Goal: Task Accomplishment & Management: Use online tool/utility

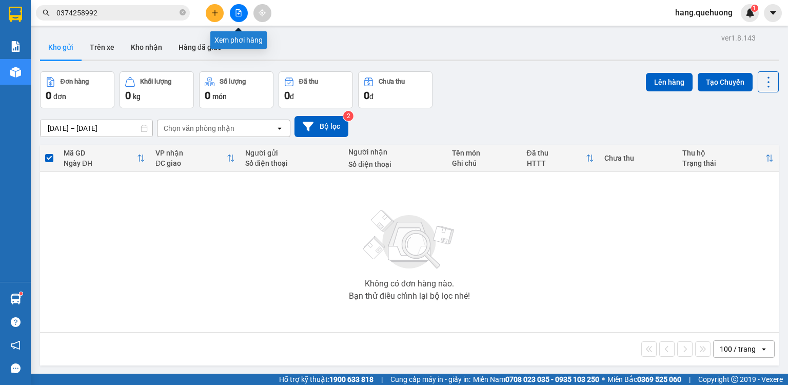
click at [244, 18] on button at bounding box center [239, 13] width 18 height 18
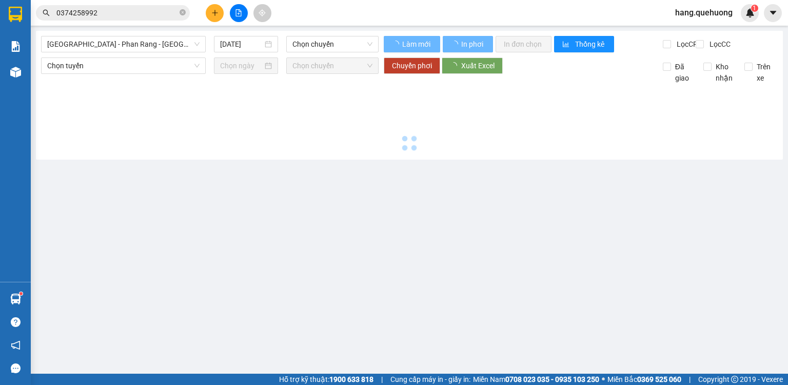
type input "[DATE]"
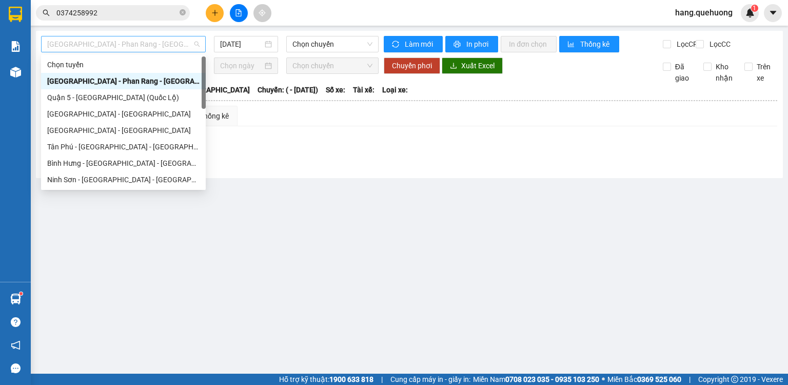
click at [148, 47] on span "[GEOGRAPHIC_DATA] - Phan Rang - [GEOGRAPHIC_DATA]" at bounding box center [123, 43] width 152 height 15
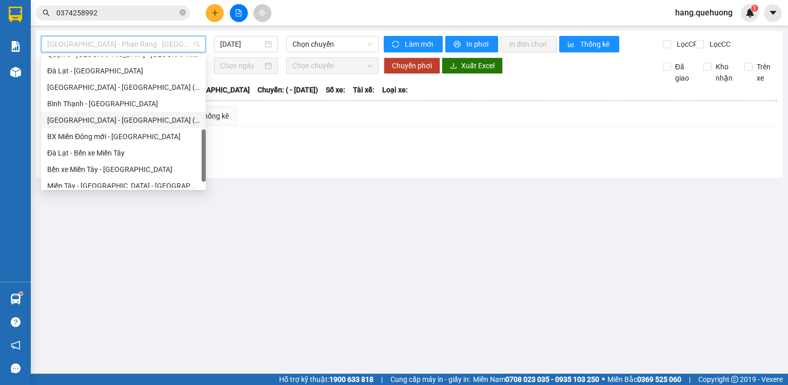
scroll to position [279, 0]
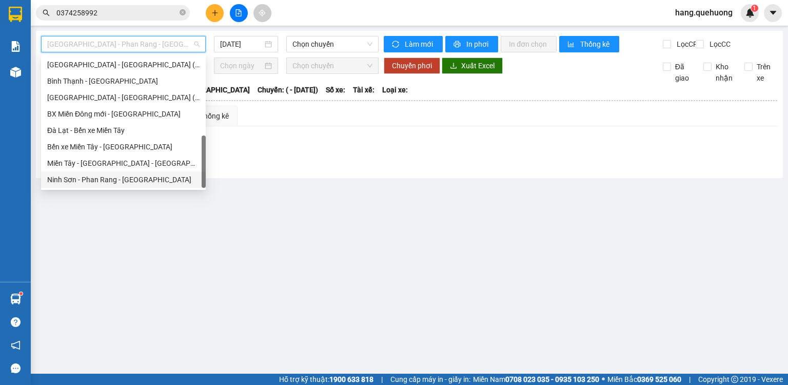
click at [86, 183] on div "Ninh Sơn - Phan Rang - [GEOGRAPHIC_DATA]" at bounding box center [123, 179] width 152 height 11
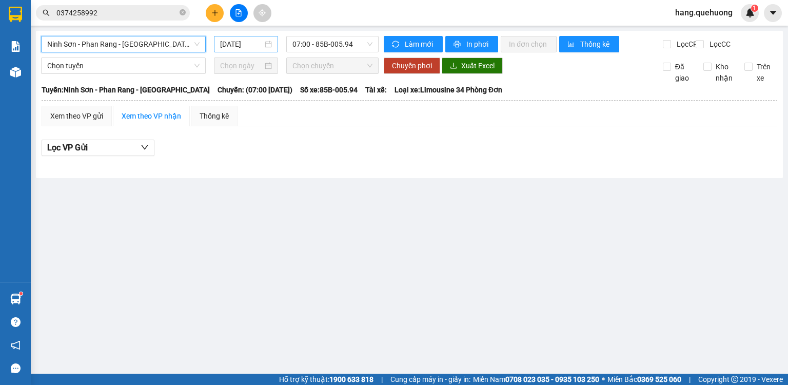
click at [235, 47] on input "[DATE]" at bounding box center [241, 43] width 42 height 11
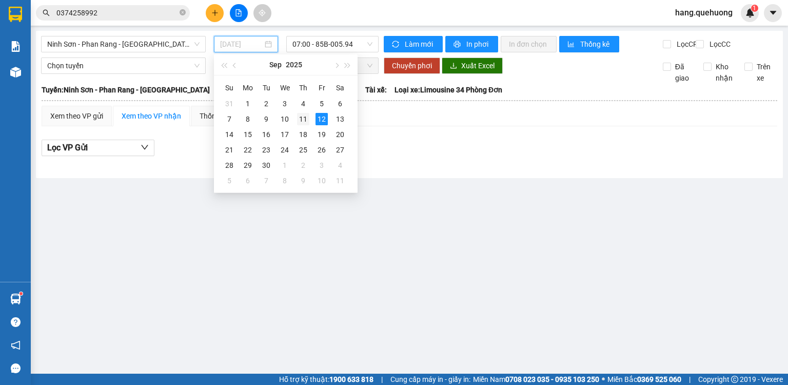
click at [302, 120] on div "11" at bounding box center [303, 119] width 12 height 12
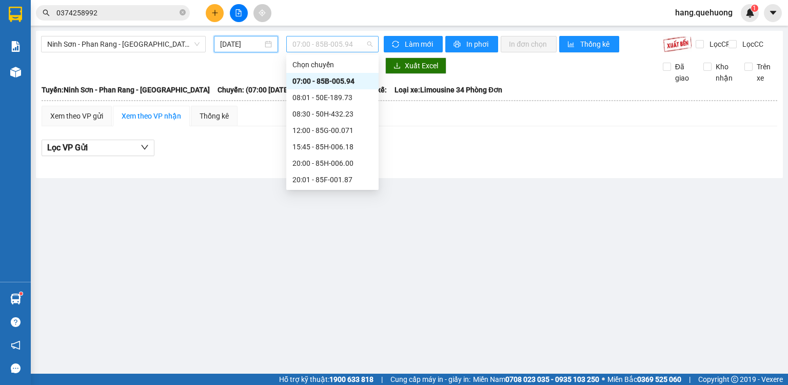
click at [343, 45] on span "07:00 - 85B-005.94" at bounding box center [332, 43] width 81 height 15
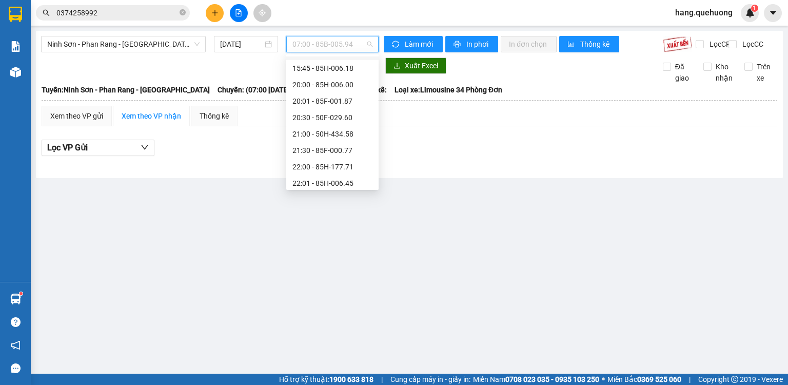
scroll to position [82, 0]
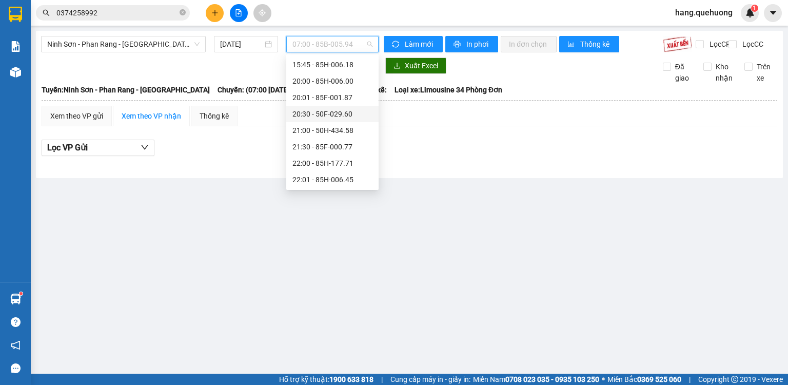
click at [348, 111] on div "20:30 - 50F-029.60" at bounding box center [332, 113] width 80 height 11
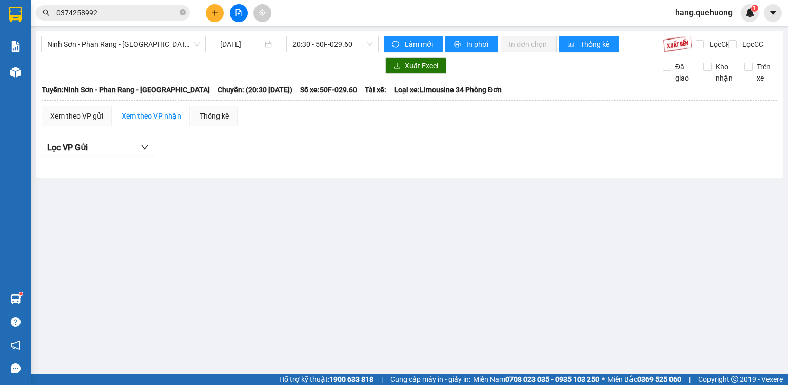
click at [331, 52] on div "Ninh Sơn - Phan Rang - Miền Tây 11/09/2025 20:30 - 50F-029.60" at bounding box center [209, 44] width 337 height 16
click at [333, 48] on span "20:30 - 50F-029.60" at bounding box center [332, 43] width 81 height 15
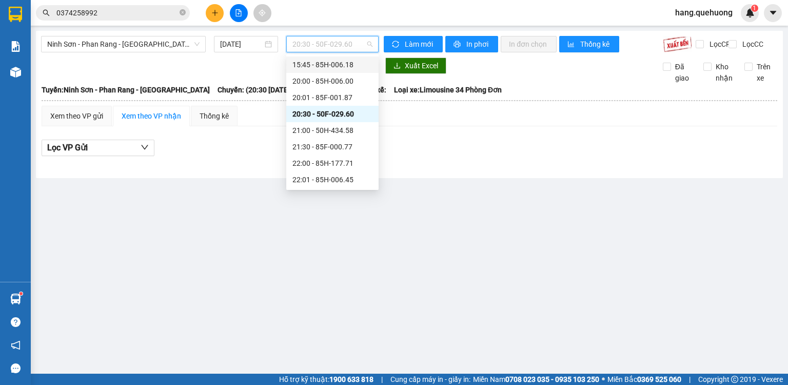
click at [144, 65] on div "Ninh Sơn - Phan Rang - Miền Tây 11/09/2025 20:30 - 50F-029.60 Làm mới In phơi I…" at bounding box center [409, 104] width 747 height 147
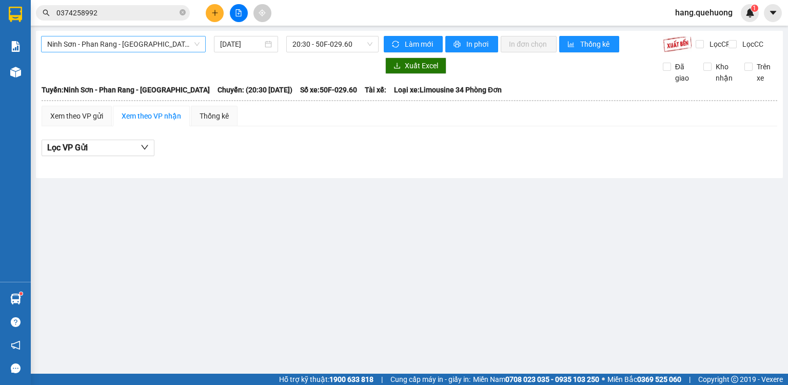
click at [137, 44] on span "Ninh Sơn - Phan Rang - [GEOGRAPHIC_DATA]" at bounding box center [123, 43] width 152 height 15
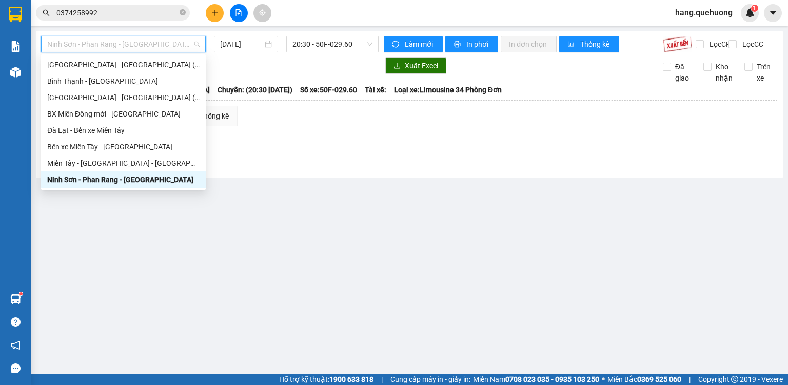
click at [104, 183] on div "Ninh Sơn - Phan Rang - [GEOGRAPHIC_DATA]" at bounding box center [123, 179] width 152 height 11
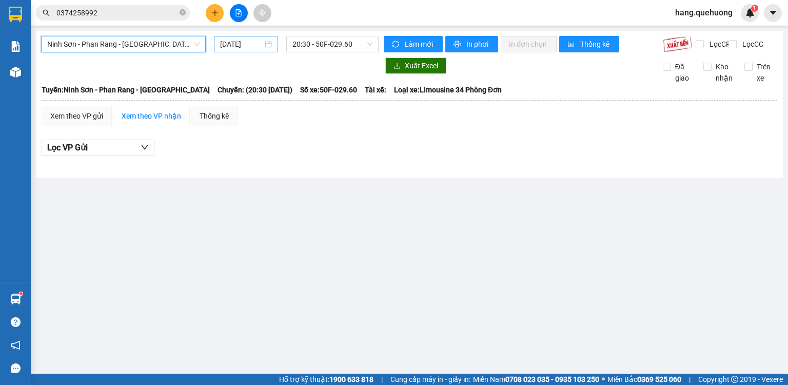
click at [245, 46] on input "[DATE]" at bounding box center [241, 43] width 42 height 11
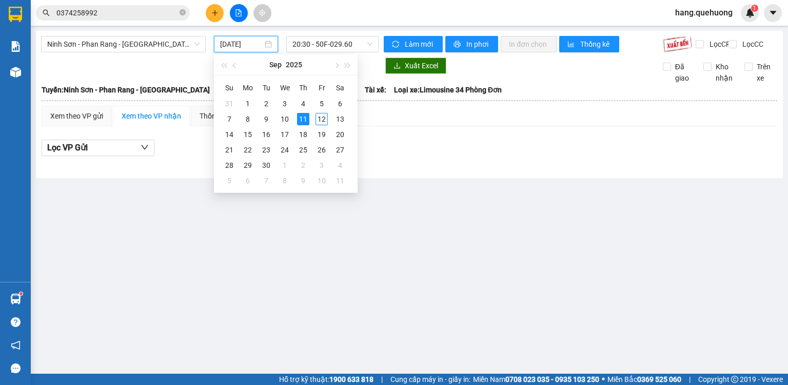
type input "[DATE]"
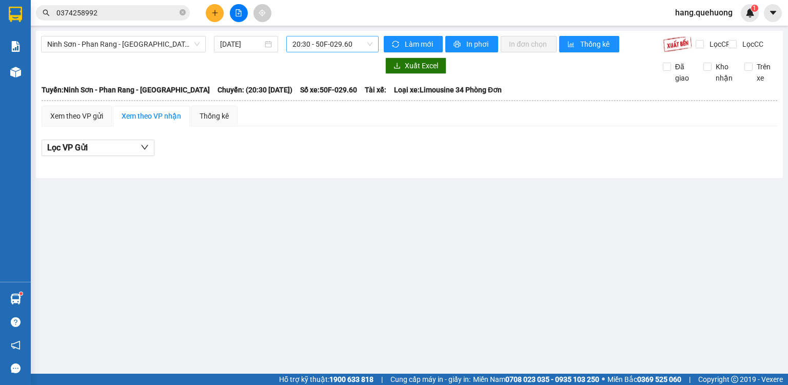
drag, startPoint x: 412, startPoint y: 200, endPoint x: 350, endPoint y: 38, distance: 173.5
click at [412, 193] on main "Ninh Sơn - Phan Rang - Miền Tây 11/09/2025 20:30 - 50F-029.60 Làm mới In phơi I…" at bounding box center [394, 186] width 788 height 373
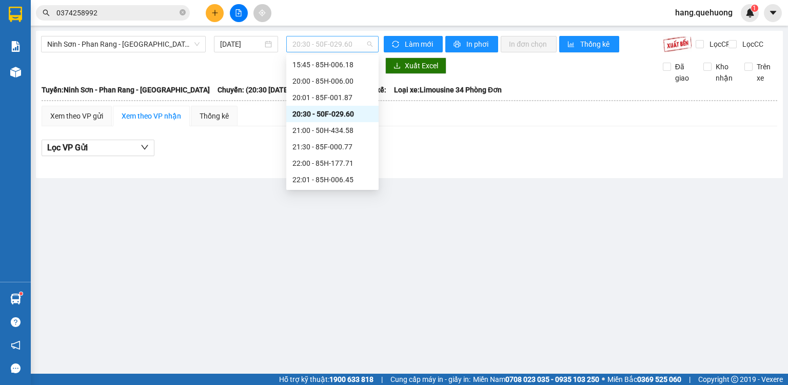
click at [353, 41] on span "20:30 - 50F-029.60" at bounding box center [332, 43] width 81 height 15
click at [355, 118] on div "20:30 - 50F-029.60" at bounding box center [332, 113] width 80 height 11
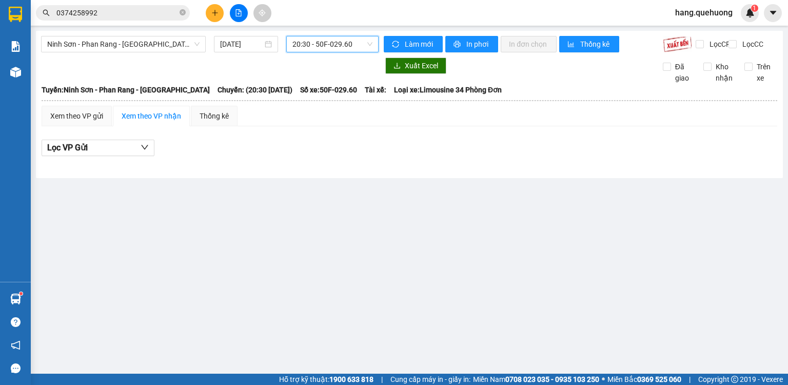
click at [356, 45] on span "20:30 - 50F-029.60" at bounding box center [332, 43] width 81 height 15
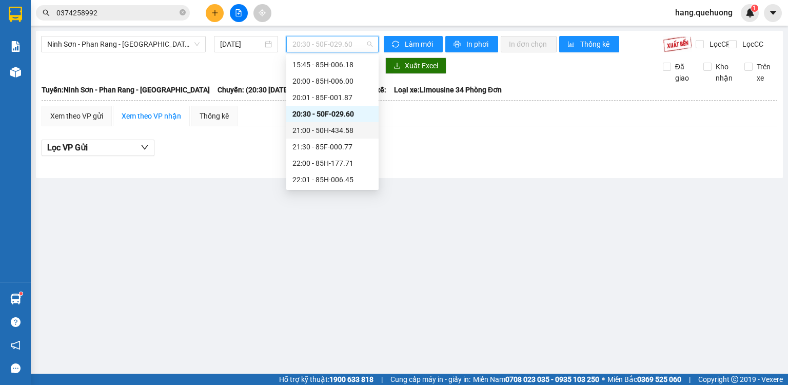
click at [351, 127] on div "21:00 - 50H-434.58" at bounding box center [332, 130] width 80 height 11
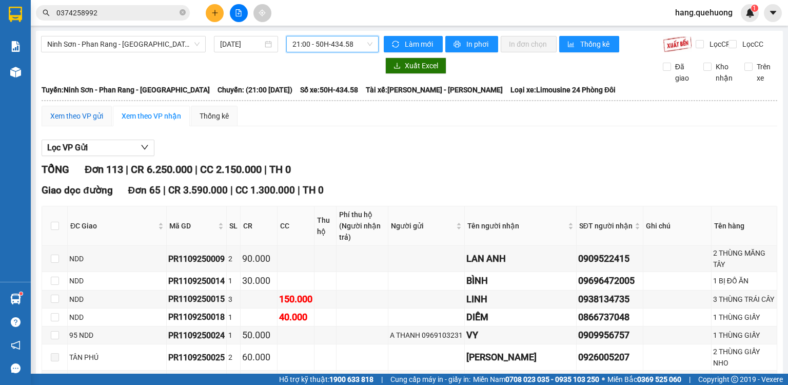
click at [77, 119] on div "Xem theo VP gửi" at bounding box center [76, 115] width 53 height 11
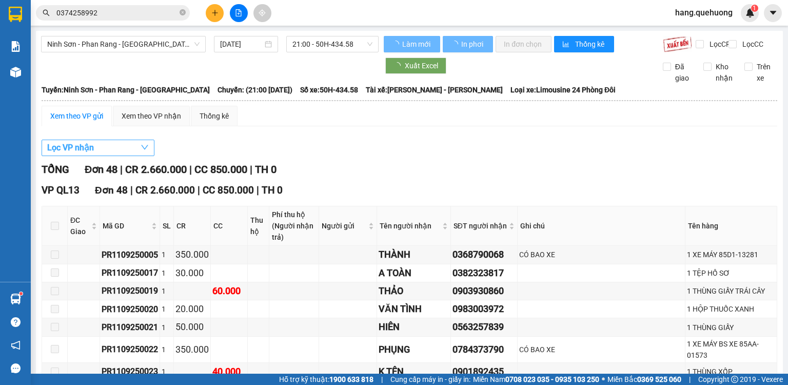
click at [104, 151] on button "Lọc VP nhận" at bounding box center [98, 147] width 113 height 16
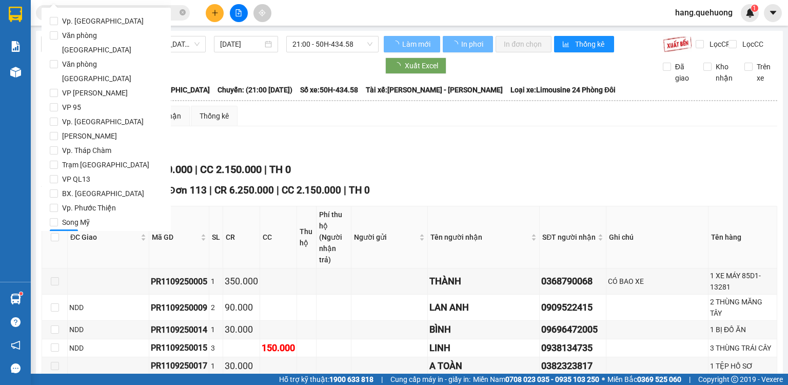
click at [94, 215] on label "Song Mỹ" at bounding box center [106, 222] width 113 height 14
click at [58, 218] on input "Song Mỹ" at bounding box center [54, 222] width 8 height 8
checkbox input "true"
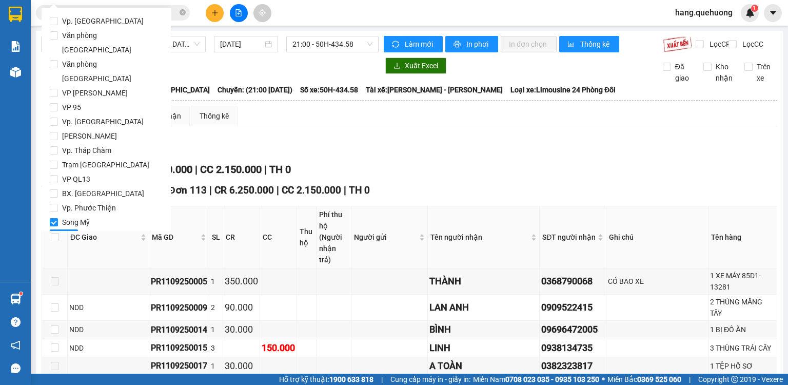
click at [49, 193] on div "Vp. Phan Rang Văn phòng Tân Phú Văn phòng Nha Trang VP Đức Trọng VP 95 Vp. Đà L…" at bounding box center [106, 130] width 129 height 244
click at [54, 175] on input "VP QL13" at bounding box center [54, 179] width 8 height 8
checkbox input "true"
click at [54, 218] on input "Song Mỹ" at bounding box center [54, 222] width 8 height 8
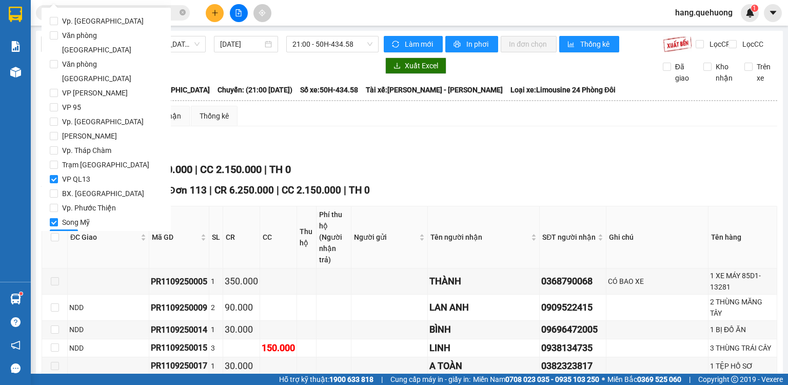
checkbox input "false"
click at [61, 232] on span "Lọc" at bounding box center [64, 237] width 12 height 11
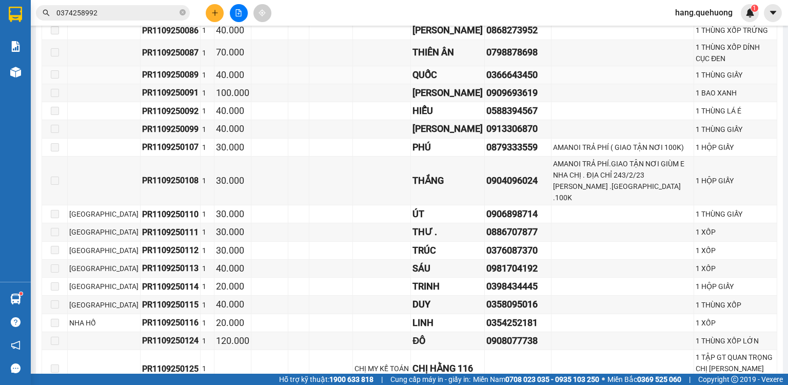
scroll to position [1138, 0]
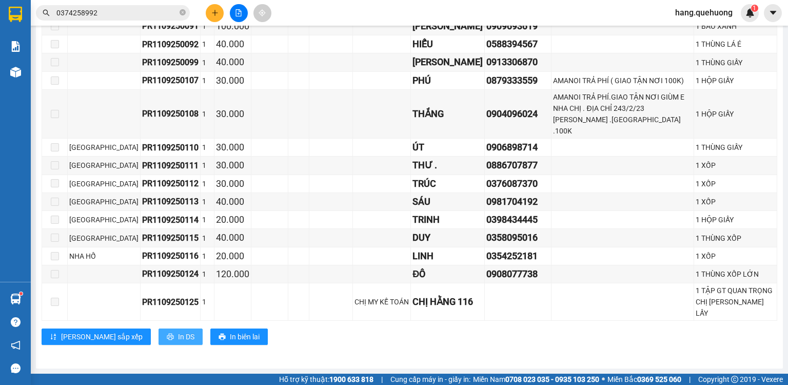
click at [178, 336] on span "In DS" at bounding box center [186, 336] width 16 height 11
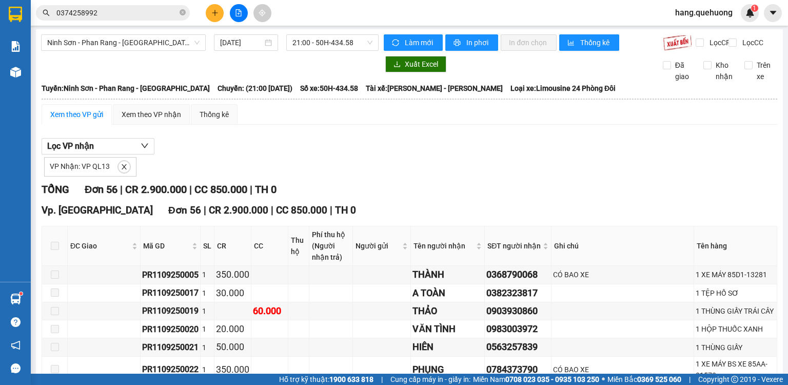
scroll to position [0, 0]
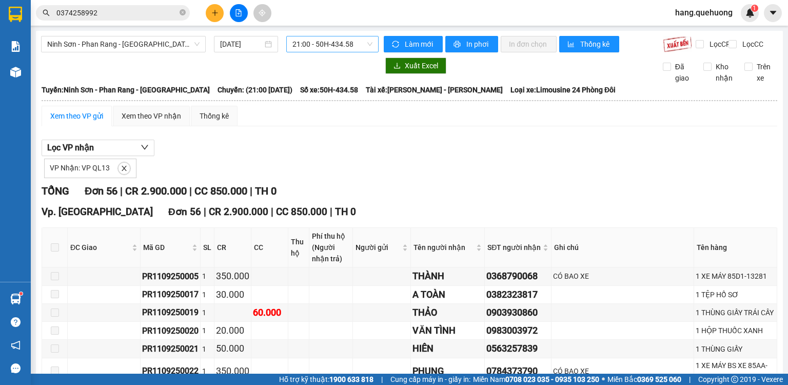
click at [357, 46] on span "21:00 - 50H-434.58" at bounding box center [332, 43] width 81 height 15
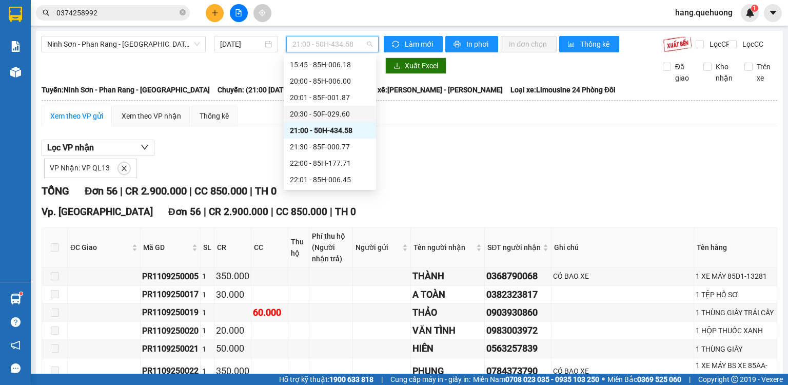
click at [350, 114] on div "20:30 - 50F-029.60" at bounding box center [330, 113] width 80 height 11
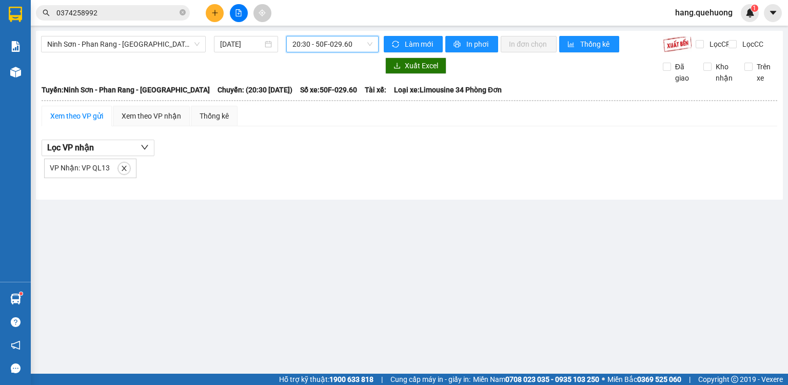
click at [352, 47] on span "20:30 - 50F-029.60" at bounding box center [332, 43] width 81 height 15
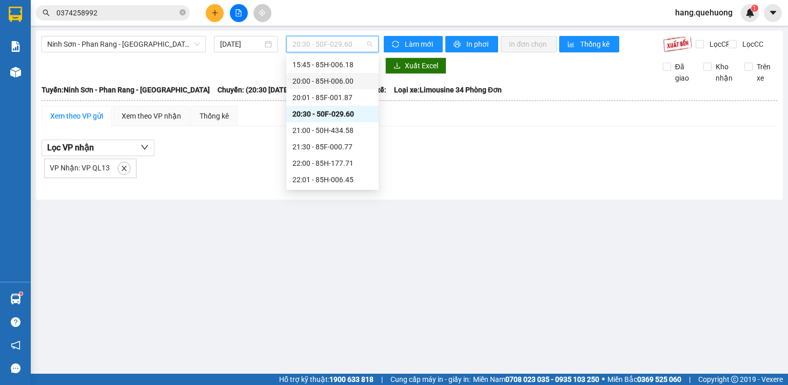
click at [347, 81] on div "20:00 - 85H-006.00" at bounding box center [332, 80] width 80 height 11
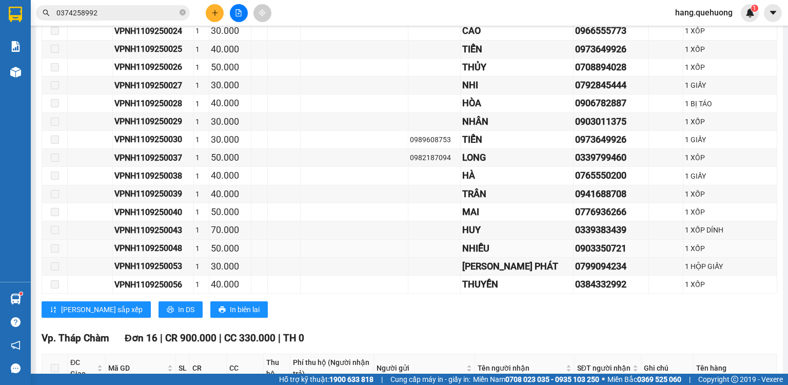
scroll to position [369, 0]
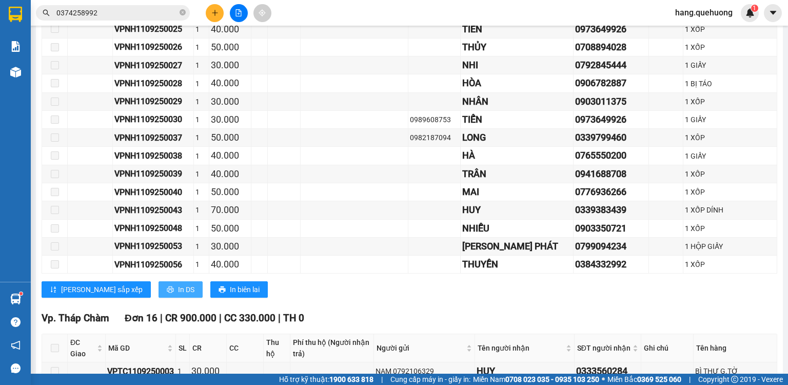
click at [178, 295] on span "In DS" at bounding box center [186, 289] width 16 height 11
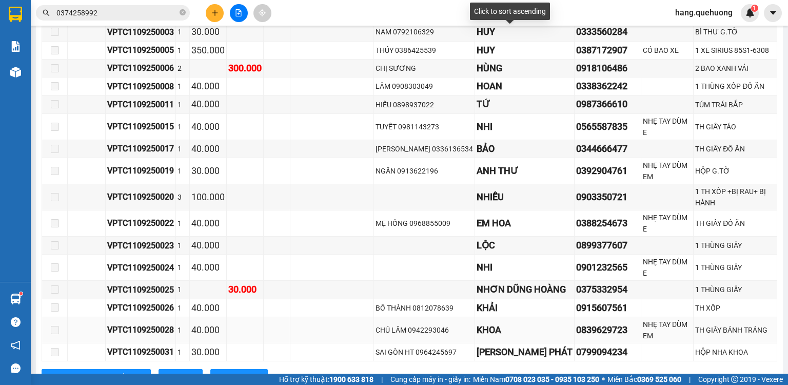
scroll to position [728, 0]
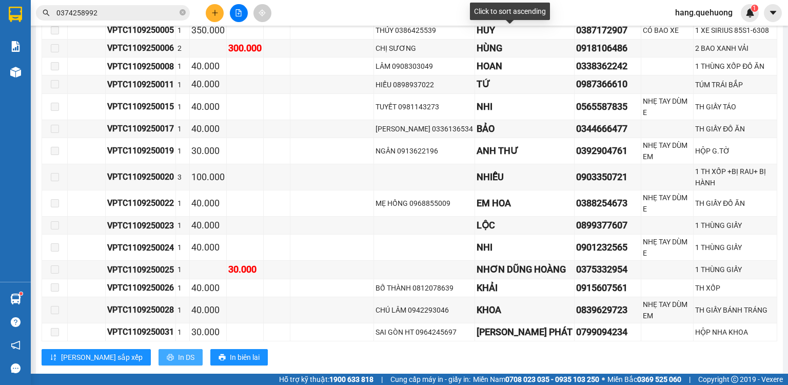
click at [178, 351] on span "In DS" at bounding box center [186, 356] width 16 height 11
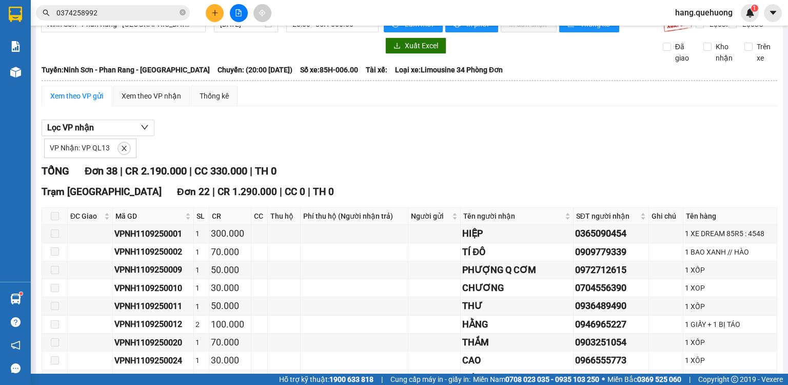
scroll to position [0, 0]
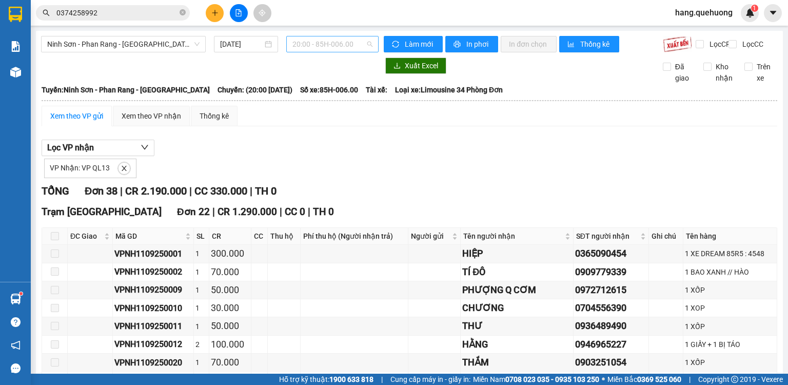
click at [347, 47] on span "20:00 - 85H-006.00" at bounding box center [332, 43] width 81 height 15
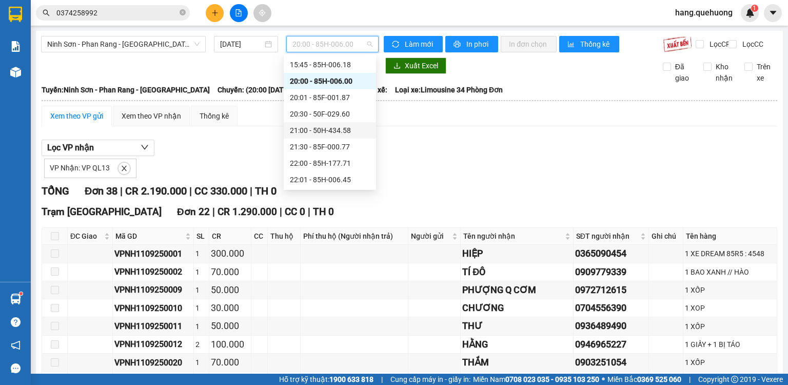
scroll to position [98, 0]
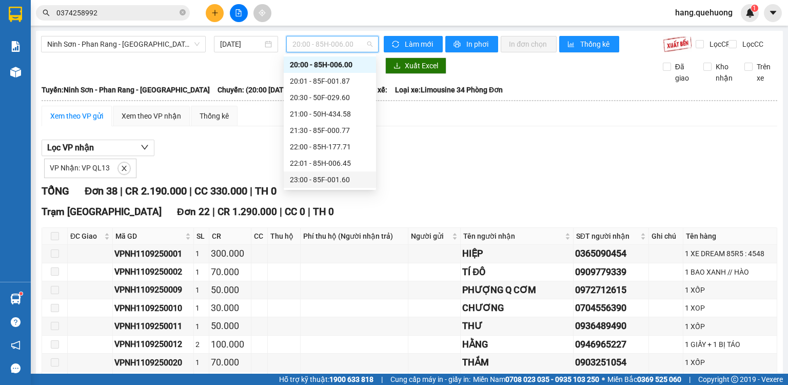
click at [350, 180] on div "23:00 - 85F-001.60" at bounding box center [330, 179] width 80 height 11
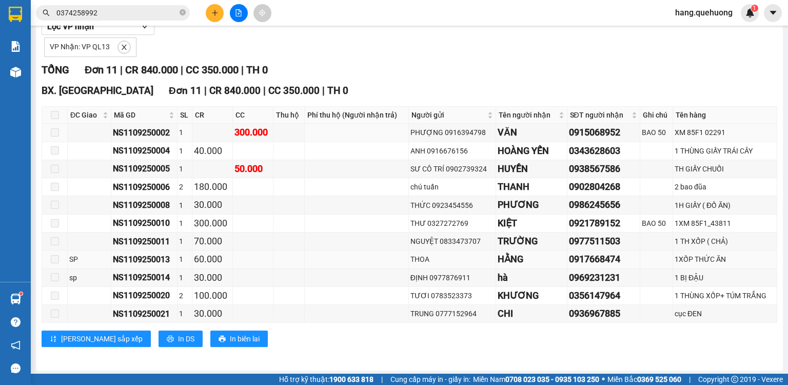
scroll to position [130, 0]
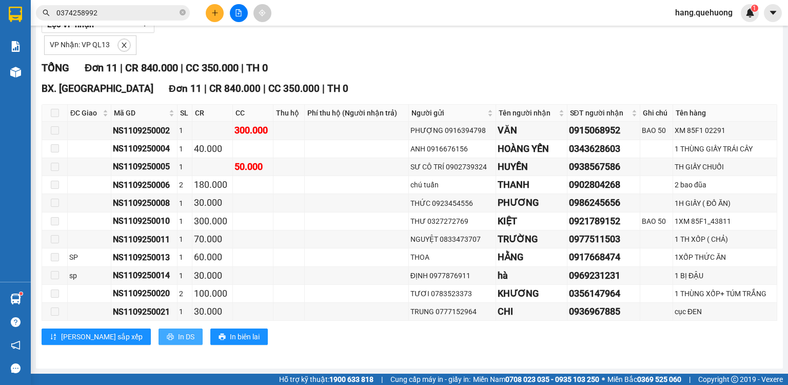
drag, startPoint x: 133, startPoint y: 334, endPoint x: 138, endPoint y: 335, distance: 5.4
click at [158, 335] on button "In DS" at bounding box center [180, 336] width 44 height 16
drag, startPoint x: 129, startPoint y: 334, endPoint x: 451, endPoint y: 273, distance: 327.4
click at [158, 334] on button "In DS" at bounding box center [180, 336] width 44 height 16
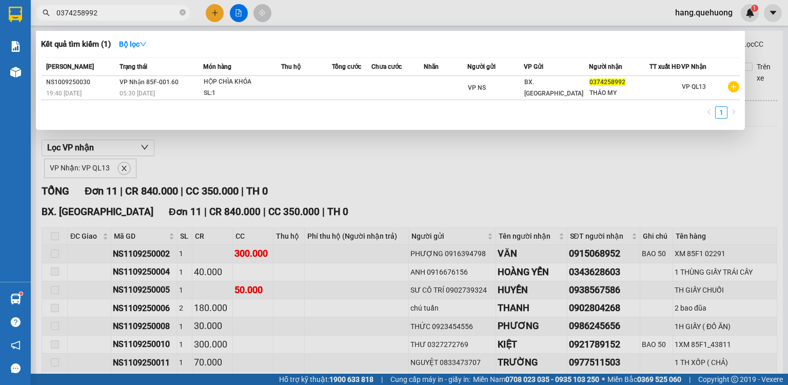
click at [145, 19] on span "0374258992" at bounding box center [113, 12] width 154 height 15
click at [142, 12] on input "0374258992" at bounding box center [116, 12] width 121 height 11
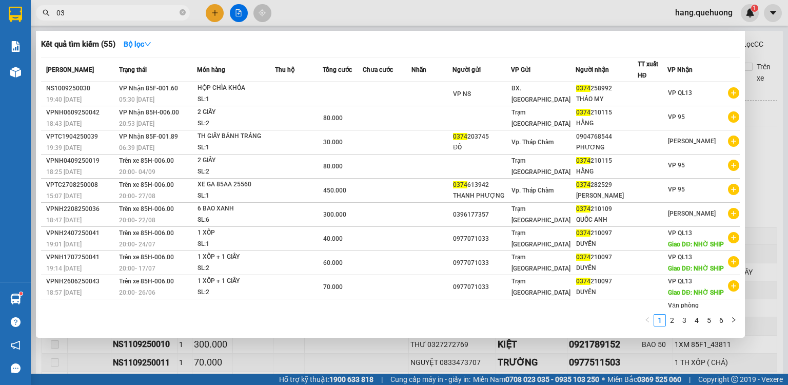
type input "0"
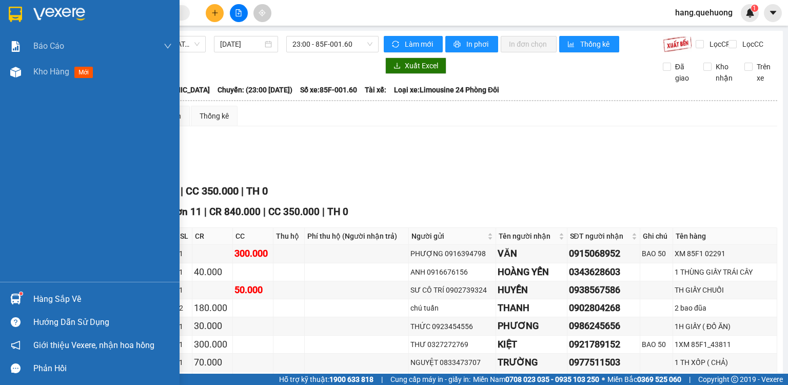
click at [46, 294] on div "Hàng sắp về" at bounding box center [102, 298] width 138 height 15
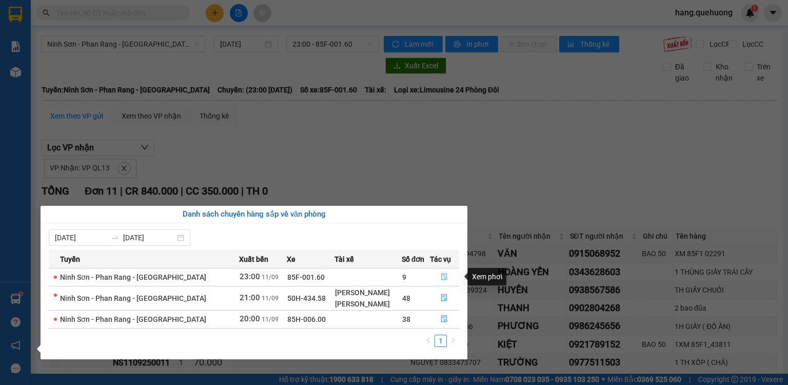
click at [441, 277] on icon "file-done" at bounding box center [444, 276] width 7 height 7
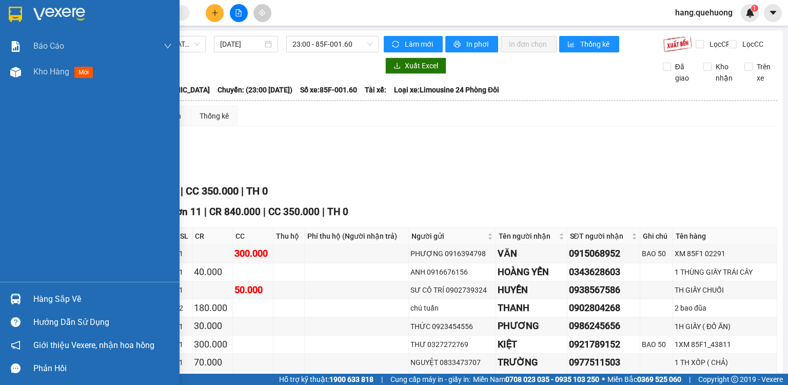
click at [41, 293] on div "Hàng sắp về" at bounding box center [102, 298] width 138 height 15
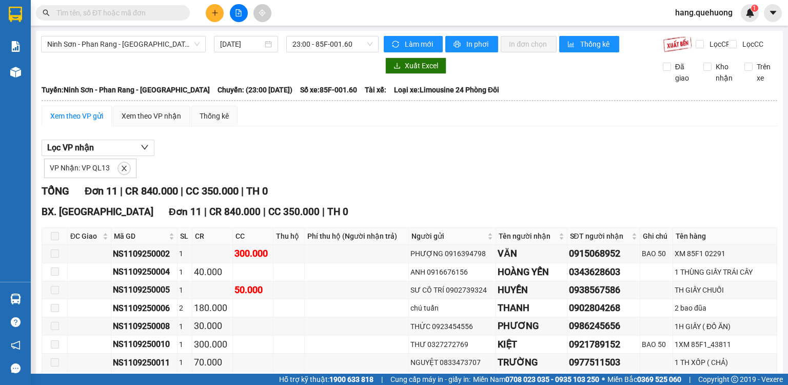
click at [582, 201] on section "Kết quả tìm kiếm ( 55 ) Bộ lọc Mã ĐH Trạng thái Món hàng Thu hộ Tổng cước Chưa …" at bounding box center [394, 192] width 788 height 385
click at [235, 14] on icon "file-add" at bounding box center [238, 12] width 7 height 7
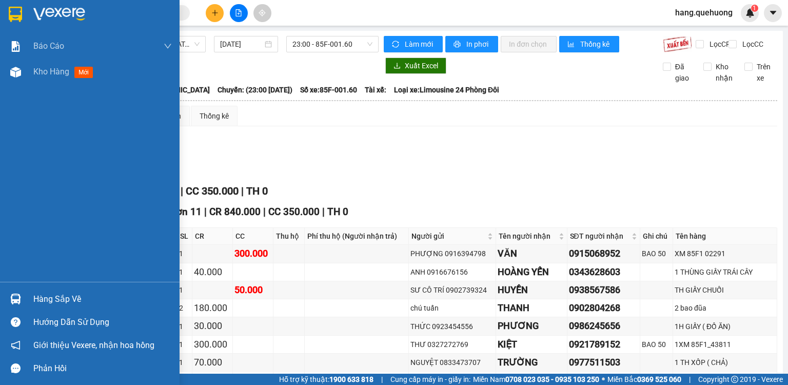
click at [53, 305] on div "Hàng sắp về" at bounding box center [102, 298] width 138 height 15
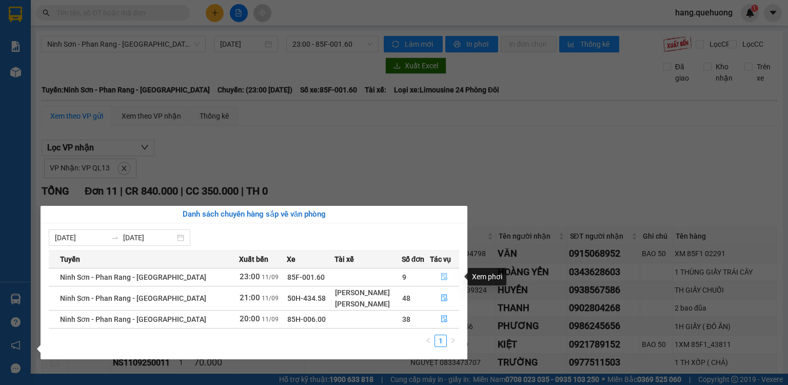
click at [442, 278] on icon "file-done" at bounding box center [444, 276] width 7 height 7
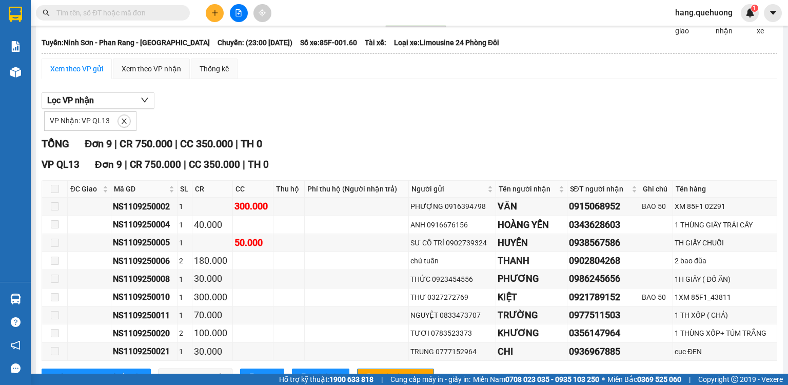
scroll to position [94, 0]
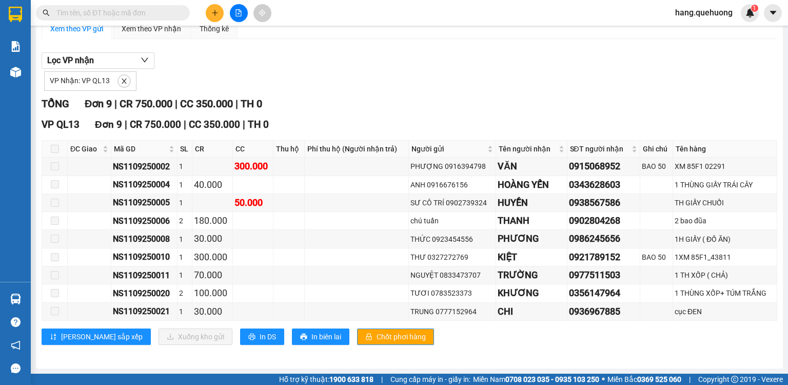
click at [54, 153] on span at bounding box center [55, 149] width 8 height 8
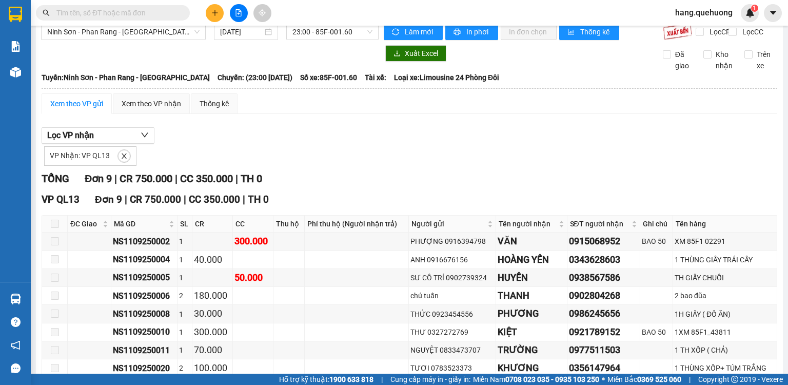
scroll to position [0, 0]
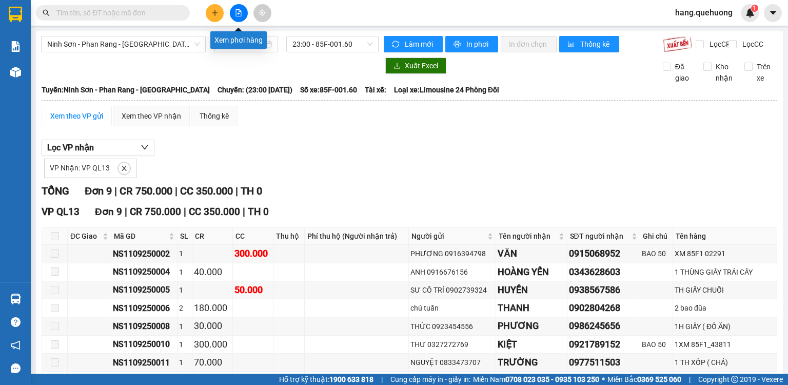
click at [234, 13] on button at bounding box center [239, 13] width 18 height 18
click at [241, 18] on button at bounding box center [239, 13] width 18 height 18
click at [55, 66] on div at bounding box center [209, 65] width 337 height 16
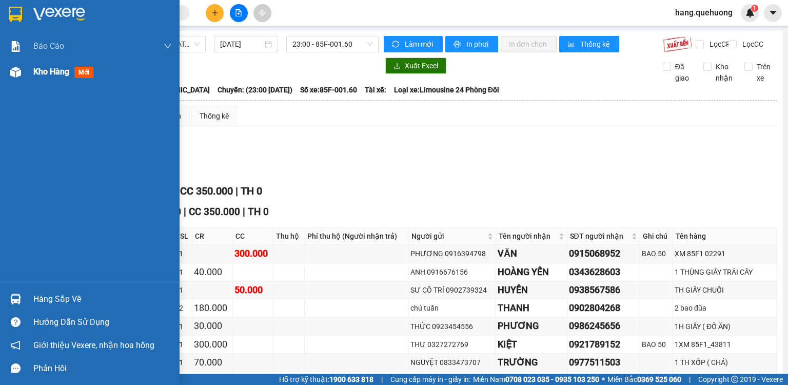
click at [78, 78] on span "mới" at bounding box center [83, 72] width 19 height 11
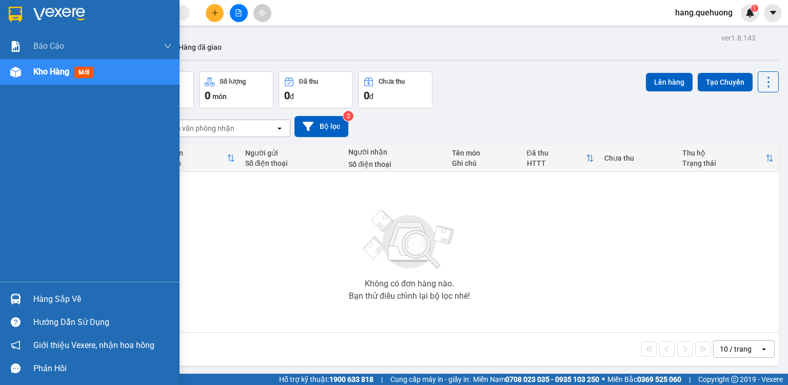
click at [73, 308] on div "Hàng sắp về" at bounding box center [90, 298] width 180 height 23
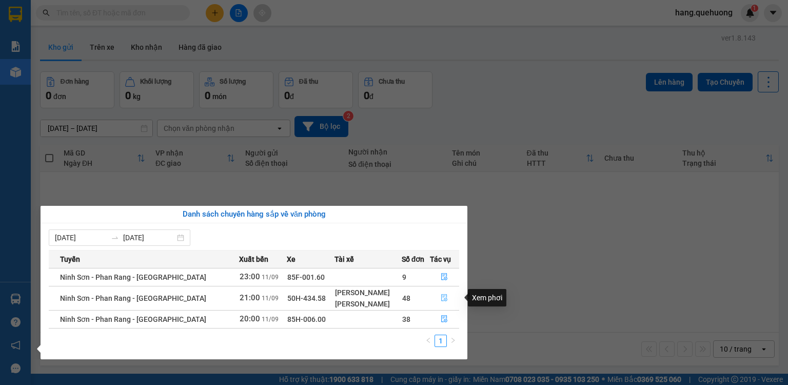
click at [446, 300] on icon "file-done" at bounding box center [445, 297] width 6 height 7
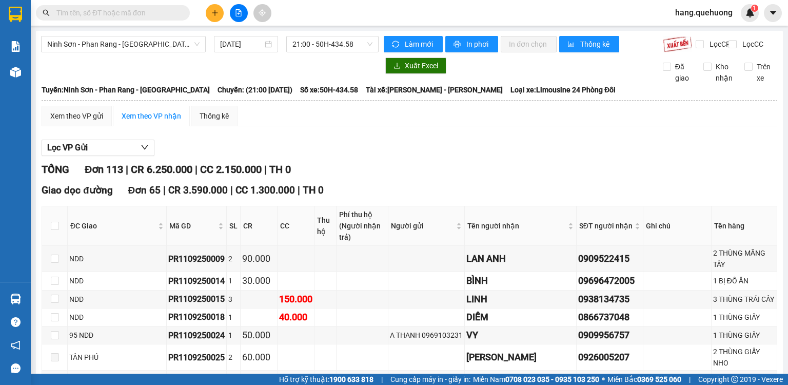
click at [778, 251] on main "Ninh Sơn - Phan Rang - Miền Tây [DATE] 21:00 - 50H-434.58 Làm mới In phơi In đơ…" at bounding box center [394, 186] width 788 height 373
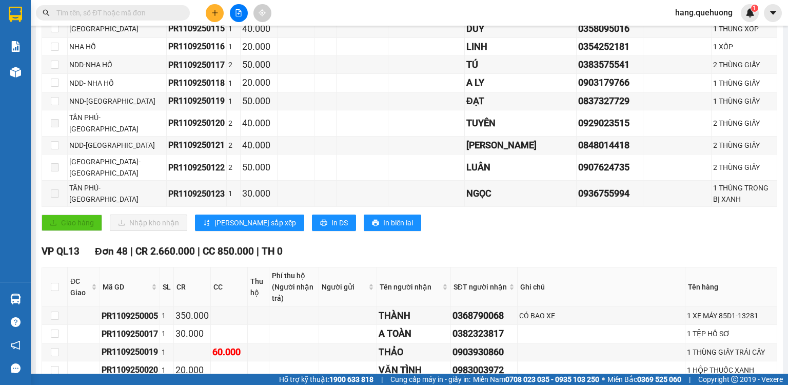
scroll to position [1436, 0]
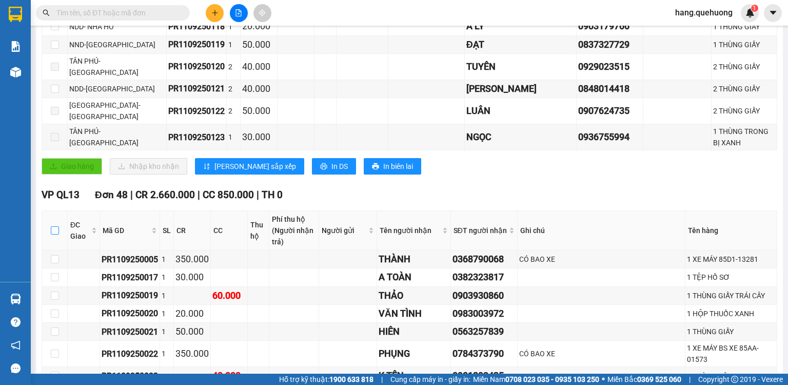
click at [56, 226] on input "checkbox" at bounding box center [55, 230] width 8 height 8
checkbox input "true"
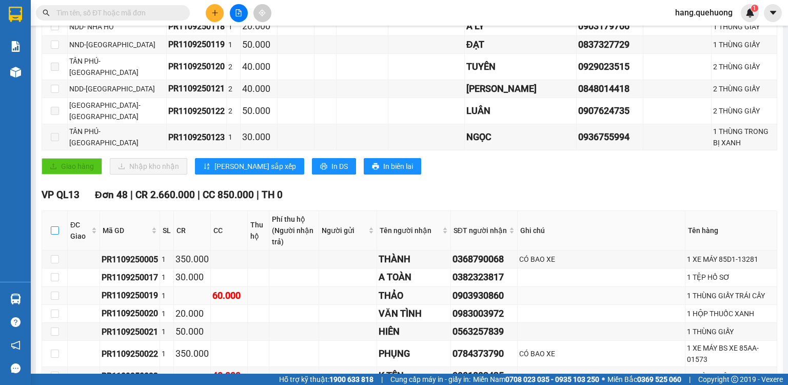
checkbox input "true"
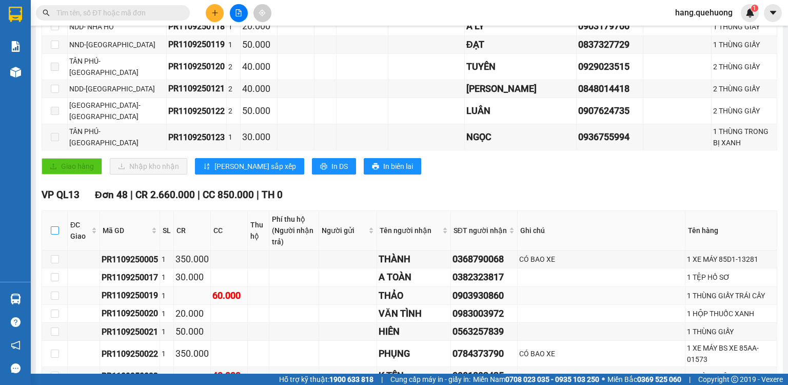
checkbox input "true"
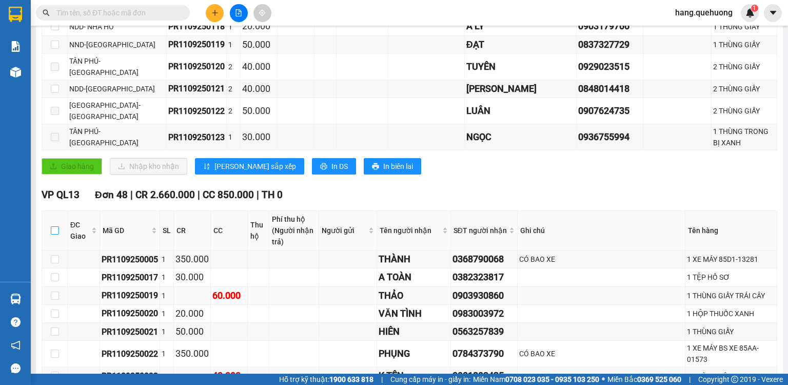
checkbox input "true"
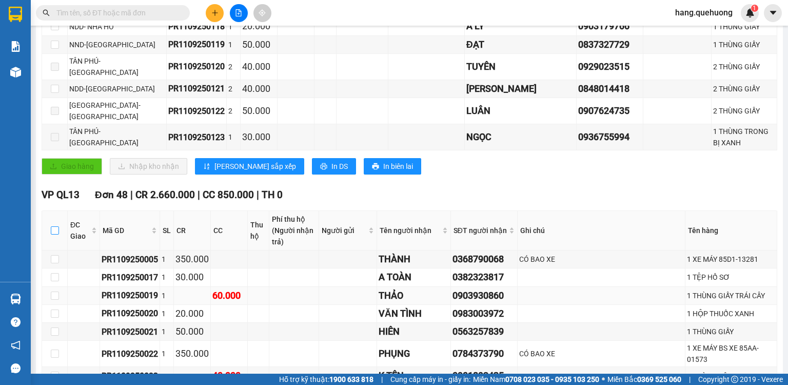
checkbox input "true"
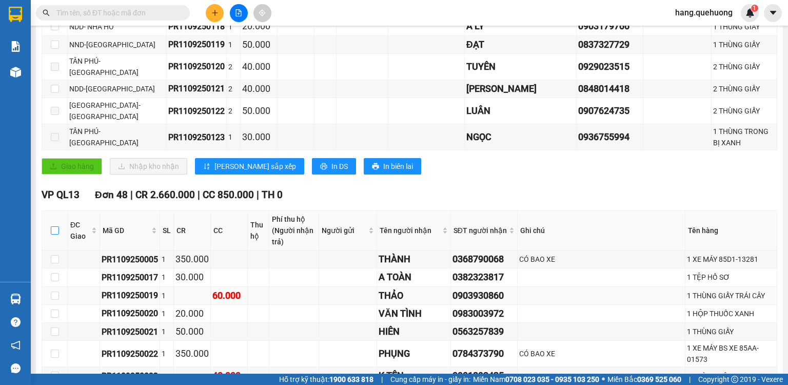
checkbox input "true"
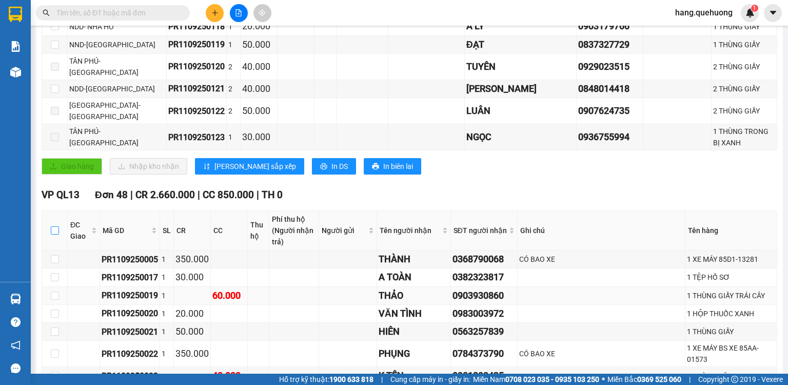
checkbox input "true"
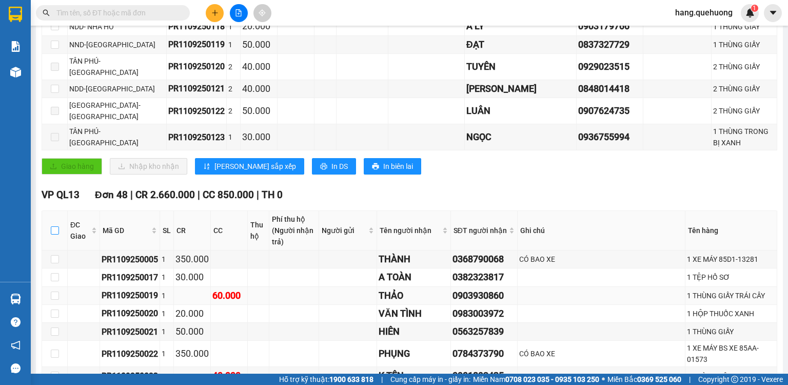
checkbox input "true"
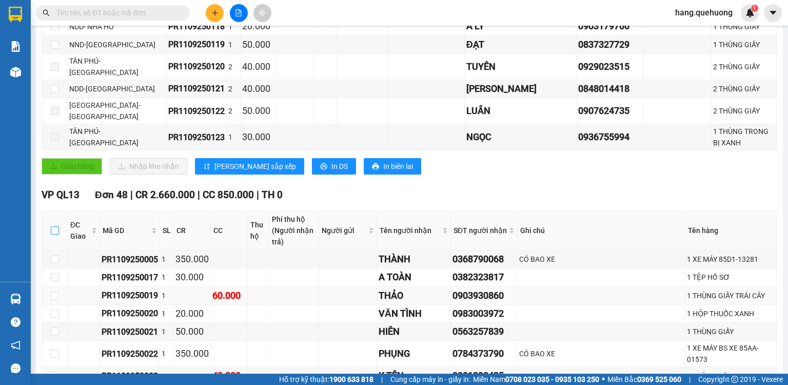
checkbox input "true"
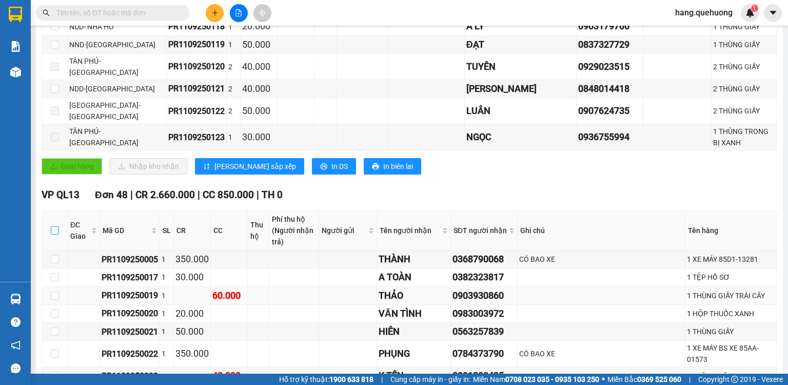
checkbox input "true"
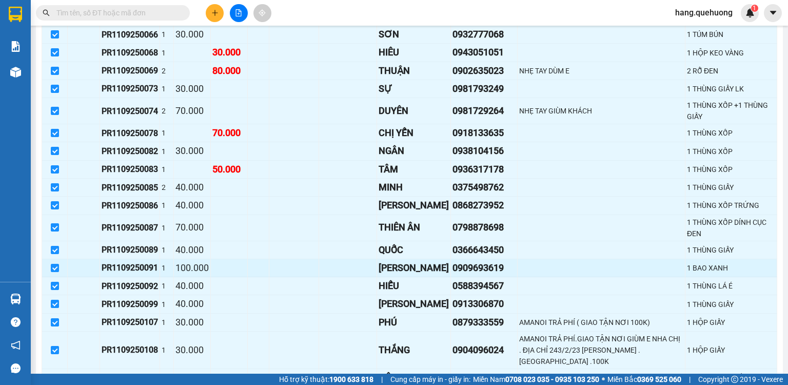
scroll to position [2319, 0]
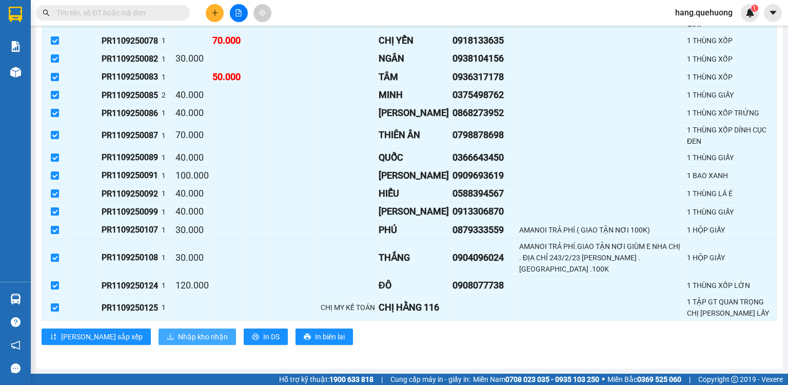
click at [178, 336] on span "Nhập kho nhận" at bounding box center [203, 336] width 50 height 11
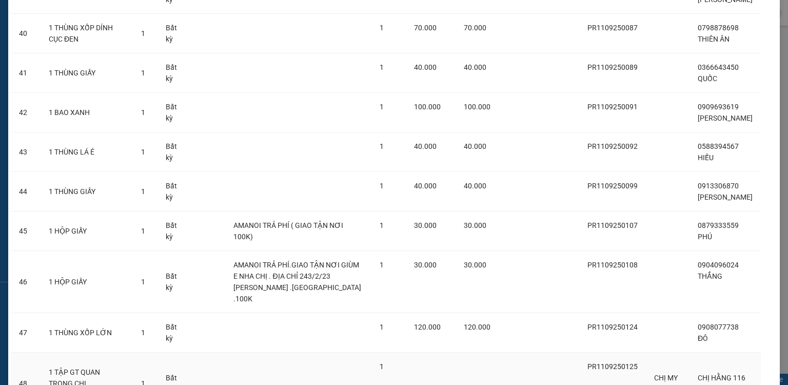
scroll to position [1712, 0]
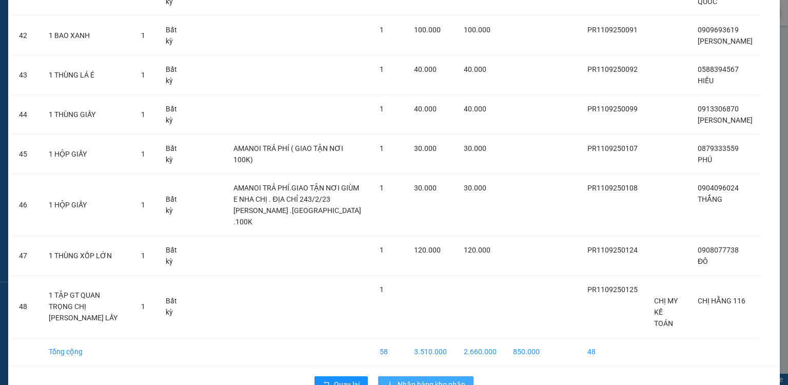
click at [410, 378] on span "Nhập hàng kho nhận" at bounding box center [431, 383] width 68 height 11
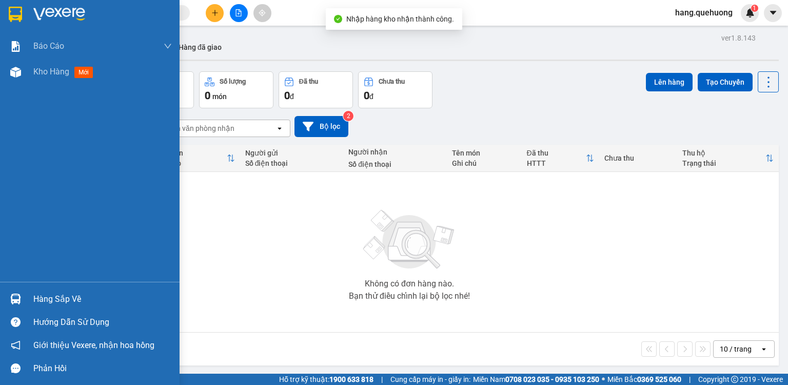
click at [57, 303] on div "Hàng sắp về" at bounding box center [102, 298] width 138 height 15
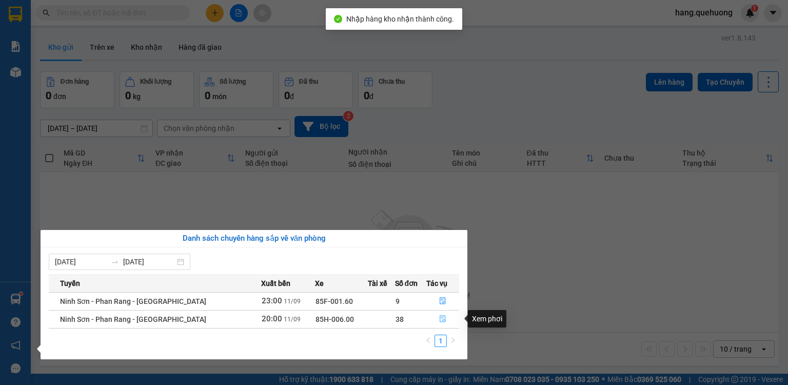
click at [439, 320] on icon "file-done" at bounding box center [442, 318] width 7 height 7
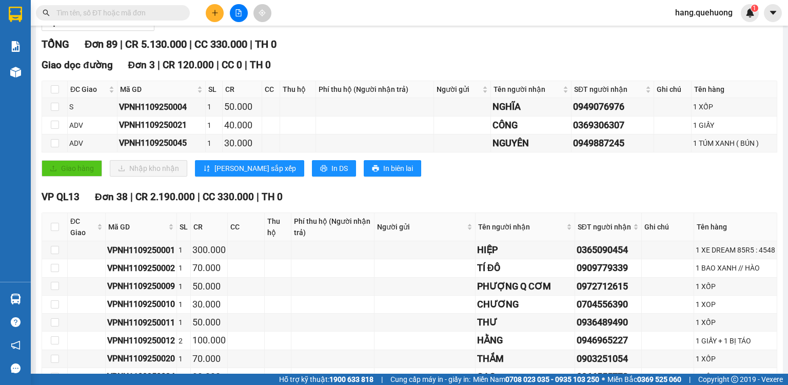
scroll to position [123, 0]
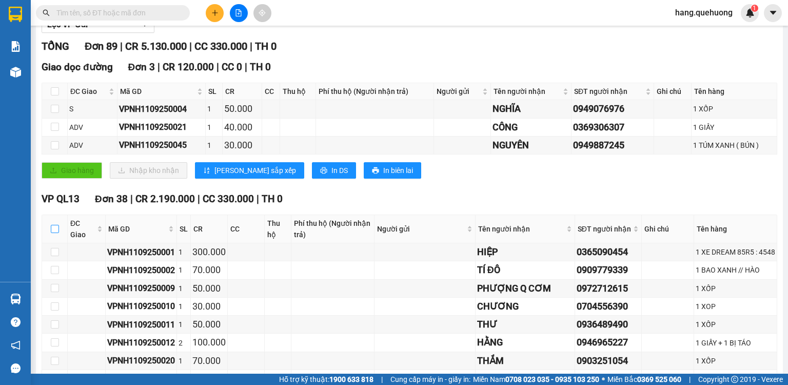
click at [51, 233] on input "checkbox" at bounding box center [55, 229] width 8 height 8
checkbox input "true"
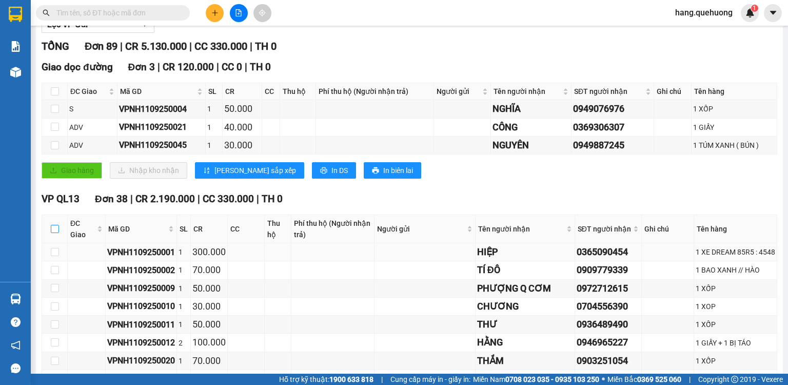
checkbox input "true"
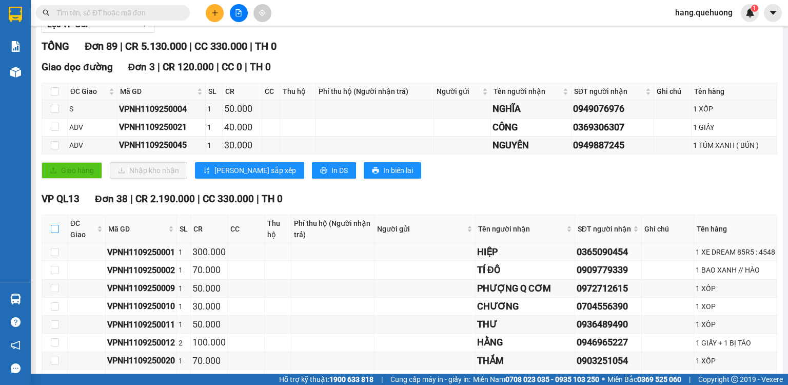
checkbox input "true"
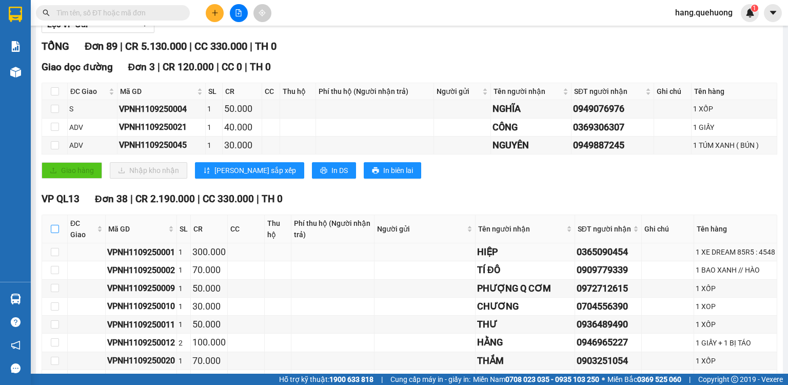
checkbox input "true"
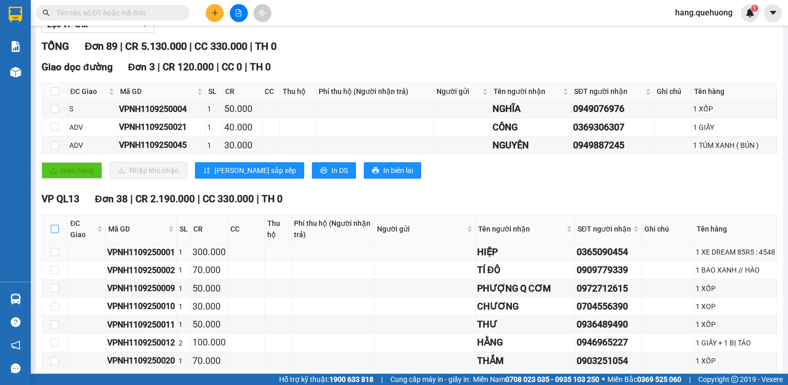
checkbox input "true"
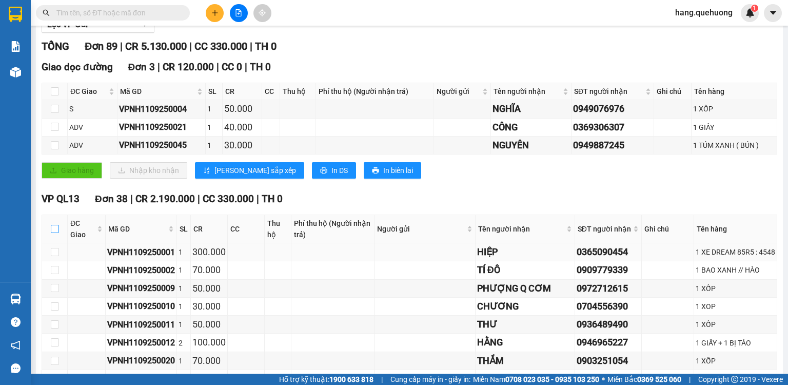
checkbox input "true"
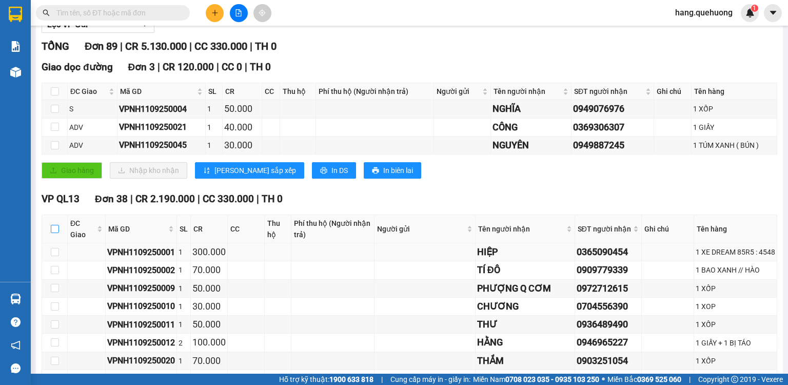
checkbox input "true"
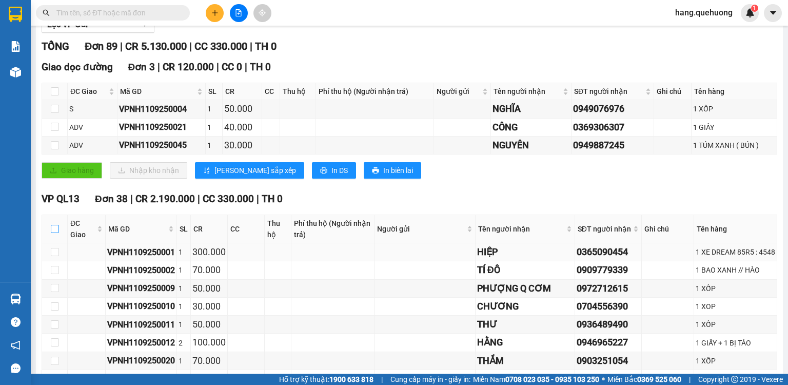
checkbox input "true"
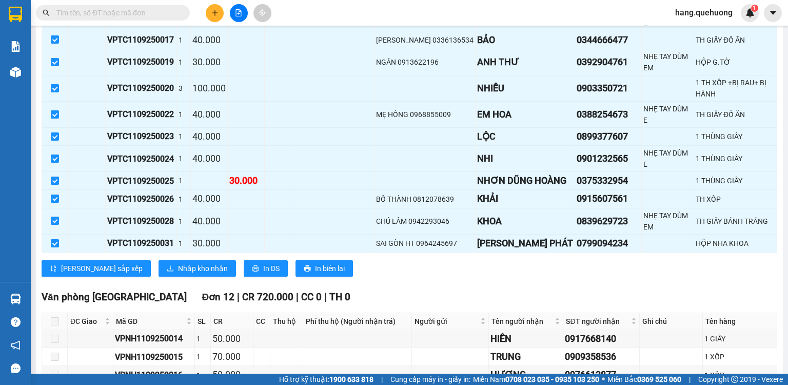
scroll to position [862, 0]
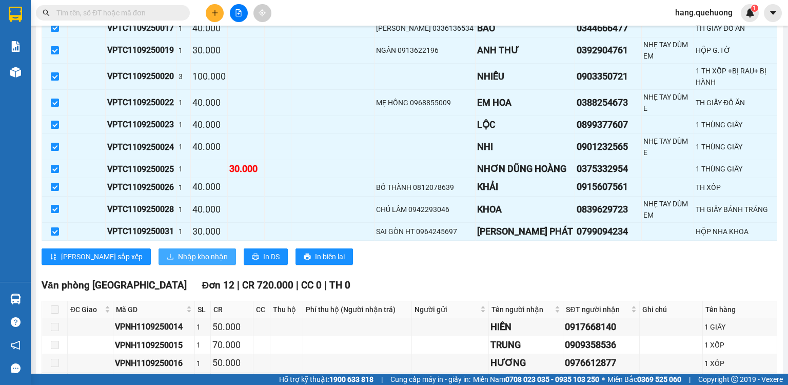
click at [178, 251] on span "Nhập kho nhận" at bounding box center [203, 256] width 50 height 11
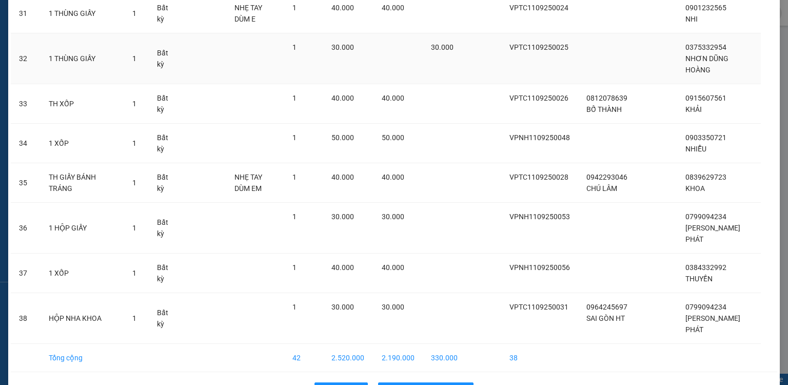
scroll to position [1295, 0]
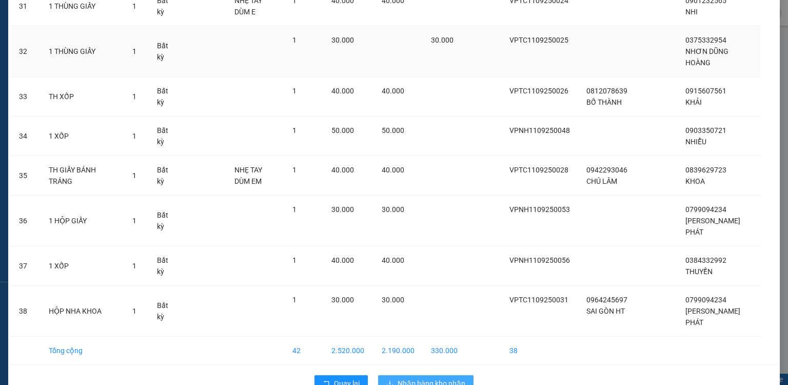
click at [408, 377] on span "Nhập hàng kho nhận" at bounding box center [431, 382] width 68 height 11
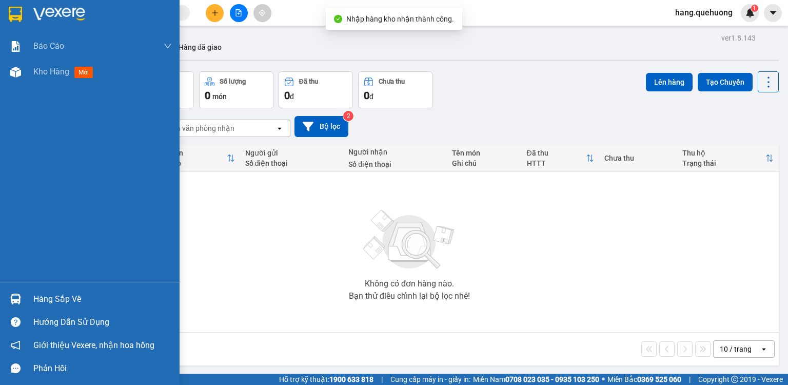
click at [53, 298] on div "Hàng sắp về" at bounding box center [102, 298] width 138 height 15
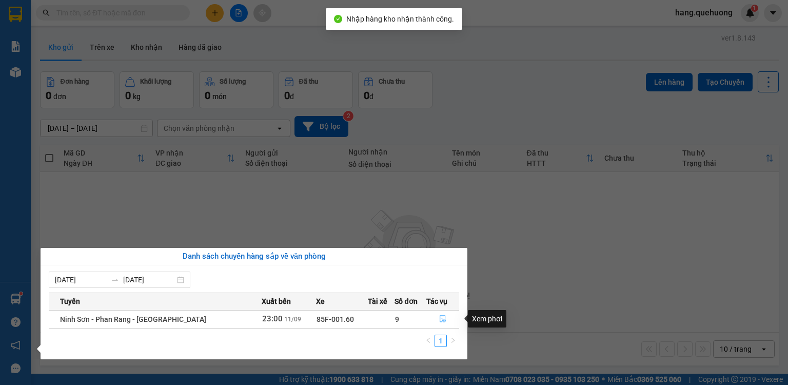
click at [438, 311] on button "button" at bounding box center [443, 319] width 32 height 16
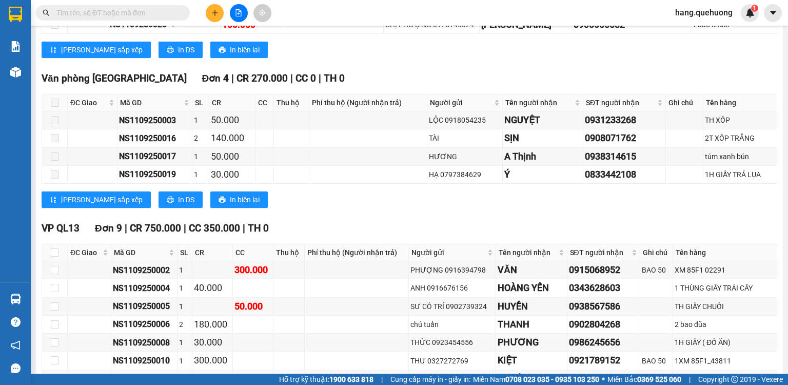
scroll to position [574, 0]
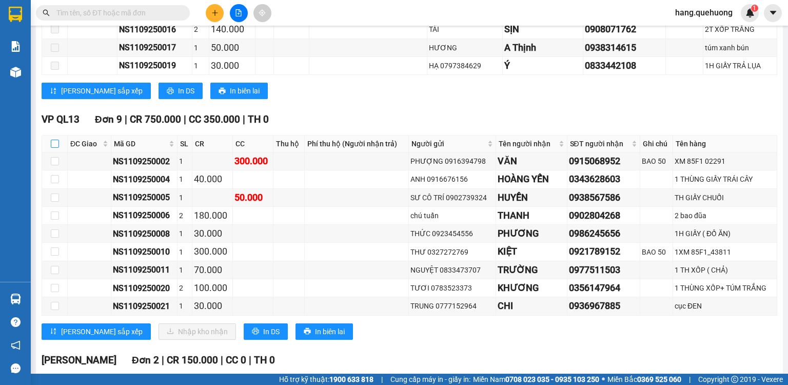
click at [53, 148] on input "checkbox" at bounding box center [55, 143] width 8 height 8
checkbox input "true"
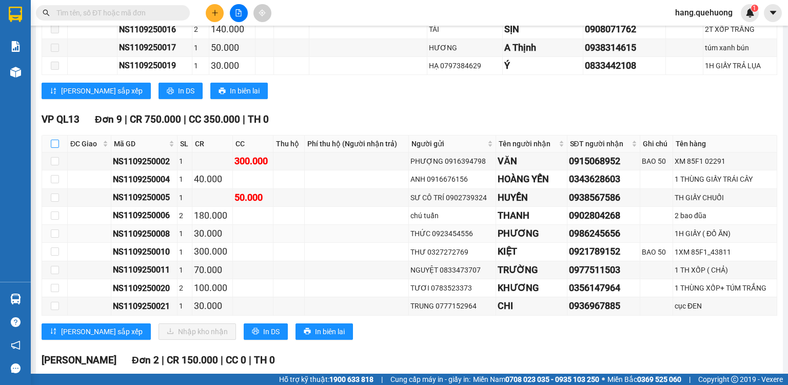
checkbox input "true"
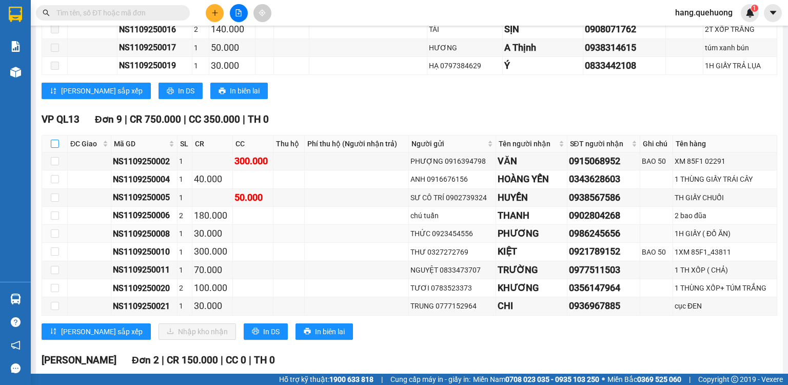
checkbox input "true"
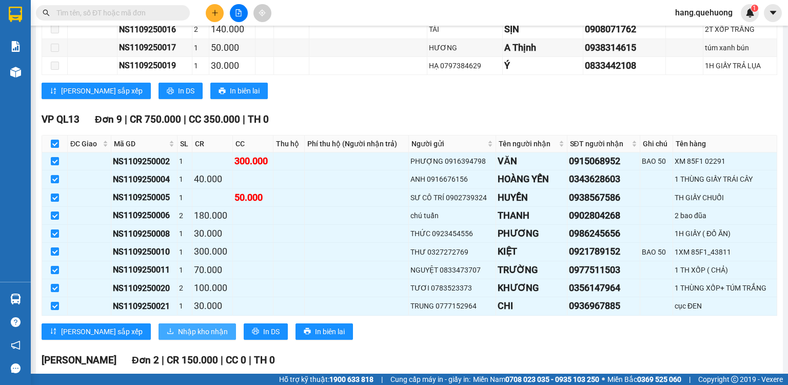
click at [178, 332] on span "Nhập kho nhận" at bounding box center [203, 331] width 50 height 11
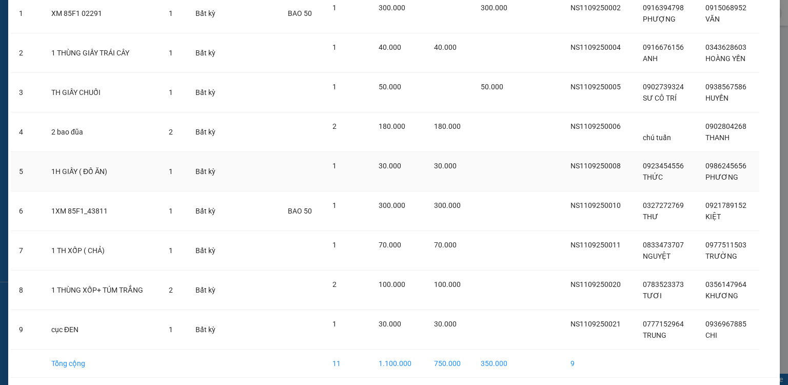
scroll to position [131, 0]
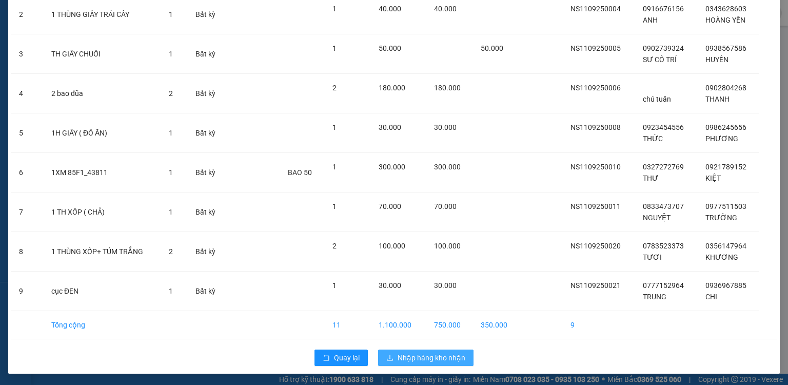
click at [412, 355] on span "Nhập hàng kho nhận" at bounding box center [431, 357] width 68 height 11
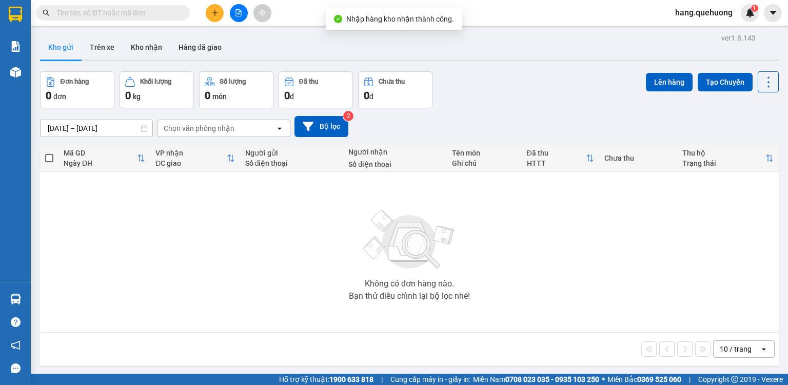
click at [109, 18] on input "text" at bounding box center [116, 12] width 121 height 11
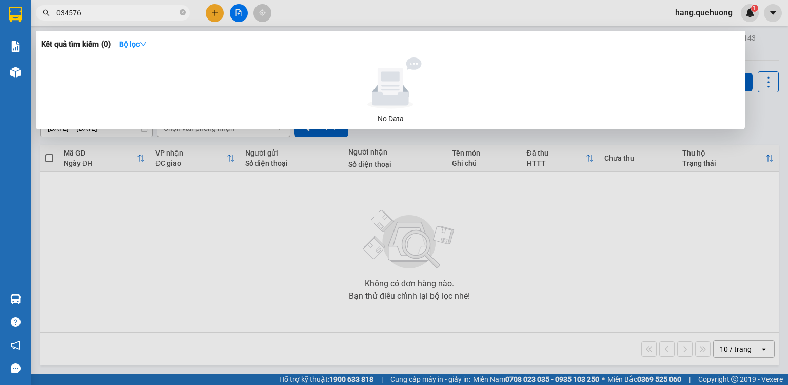
type input "0345769"
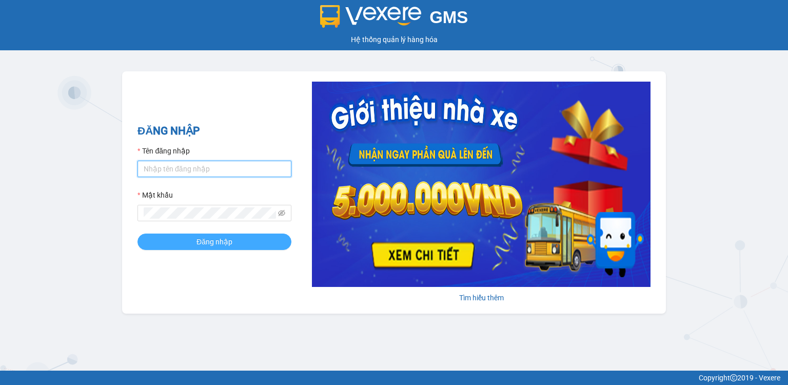
type input "hang.quehuong"
drag, startPoint x: 193, startPoint y: 234, endPoint x: 195, endPoint y: 244, distance: 10.5
click at [195, 242] on button "Đăng nhập" at bounding box center [214, 241] width 154 height 16
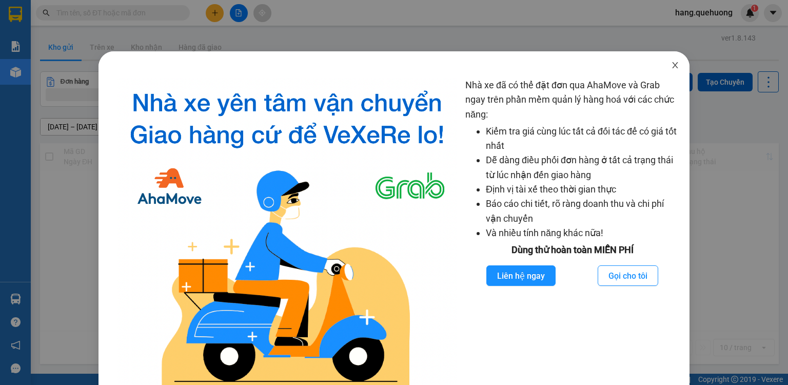
click at [669, 72] on span "Close" at bounding box center [675, 65] width 29 height 29
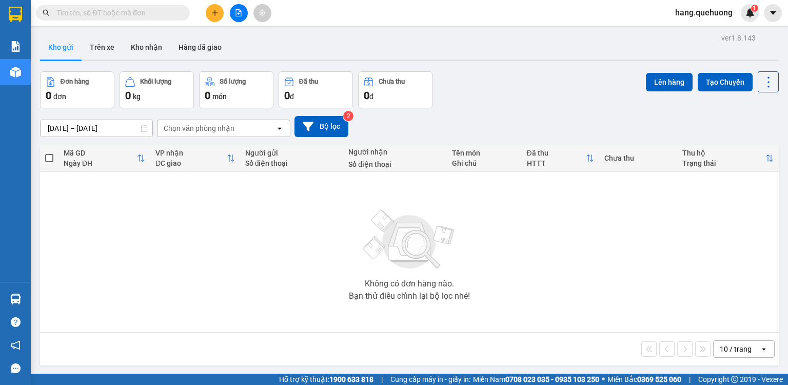
click at [111, 11] on input "text" at bounding box center [116, 12] width 121 height 11
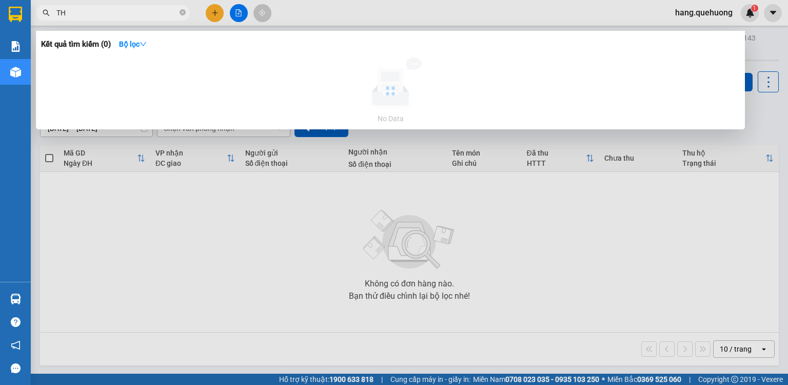
type input "T"
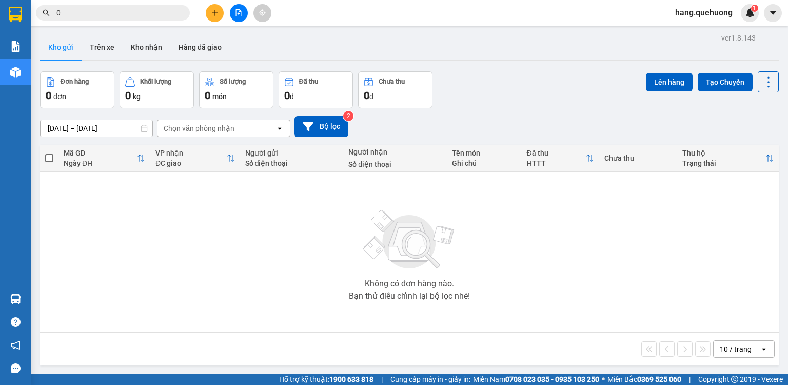
type input "00"
